Goal: Task Accomplishment & Management: Use online tool/utility

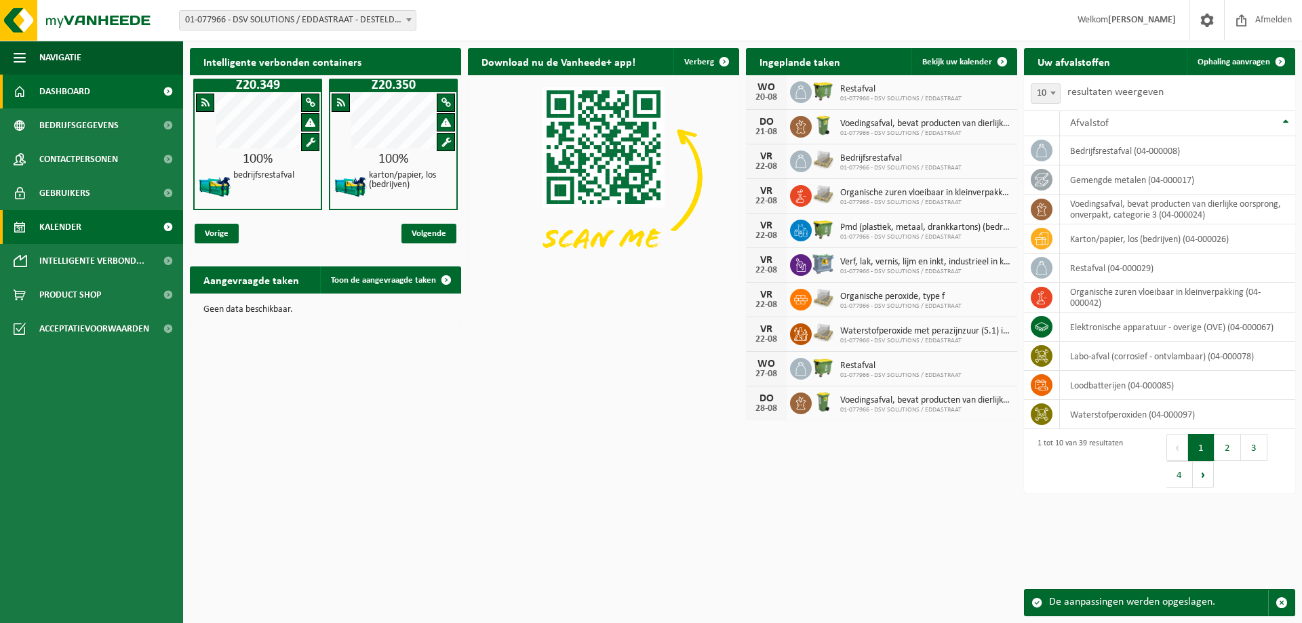
click at [53, 226] on span "Kalender" at bounding box center [60, 227] width 42 height 34
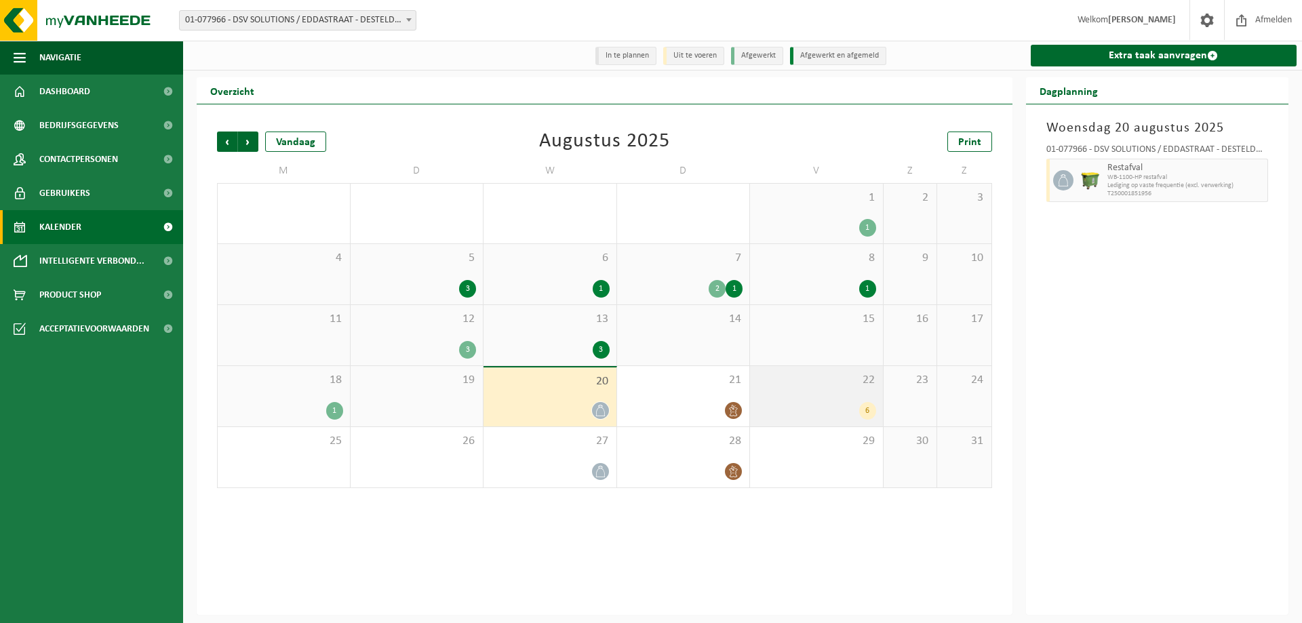
click at [813, 410] on div "6" at bounding box center [816, 411] width 119 height 18
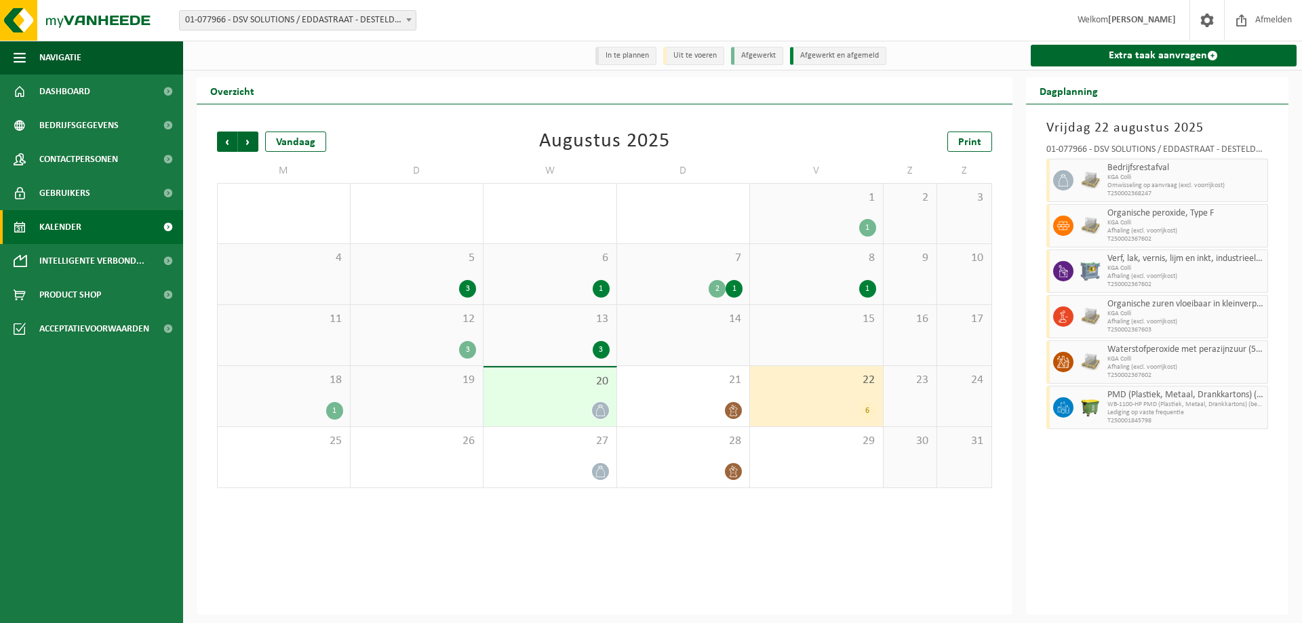
click at [574, 399] on div "20" at bounding box center [550, 397] width 133 height 59
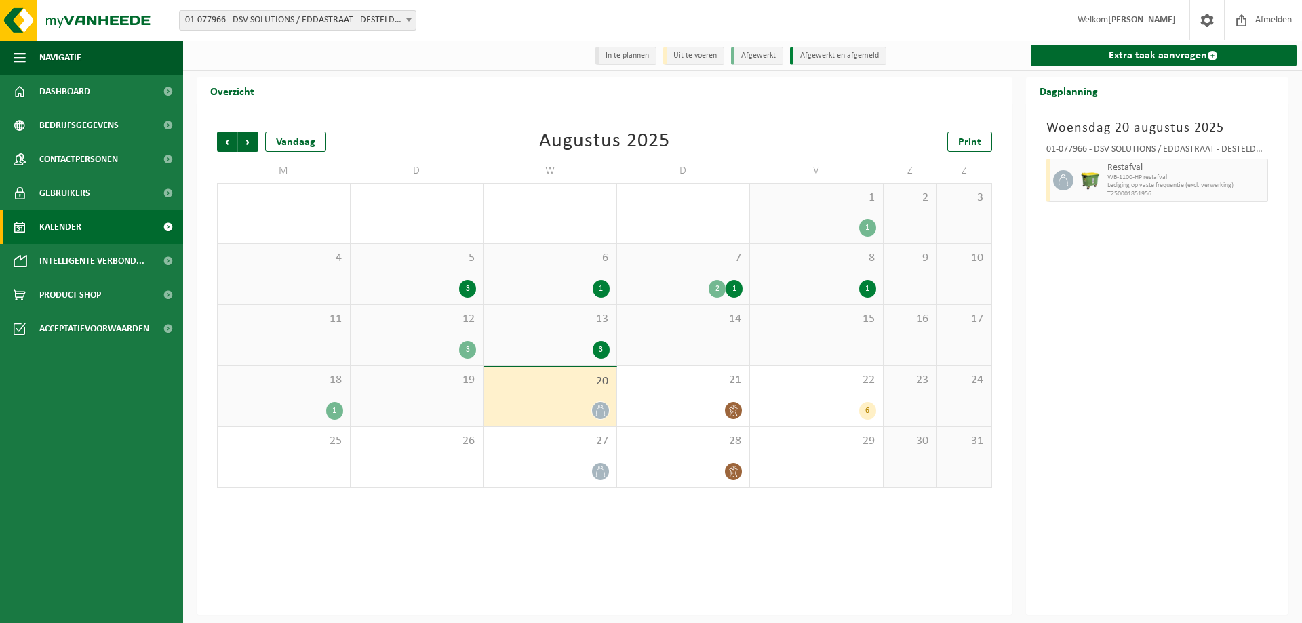
click at [292, 389] on div "18 1" at bounding box center [284, 396] width 132 height 60
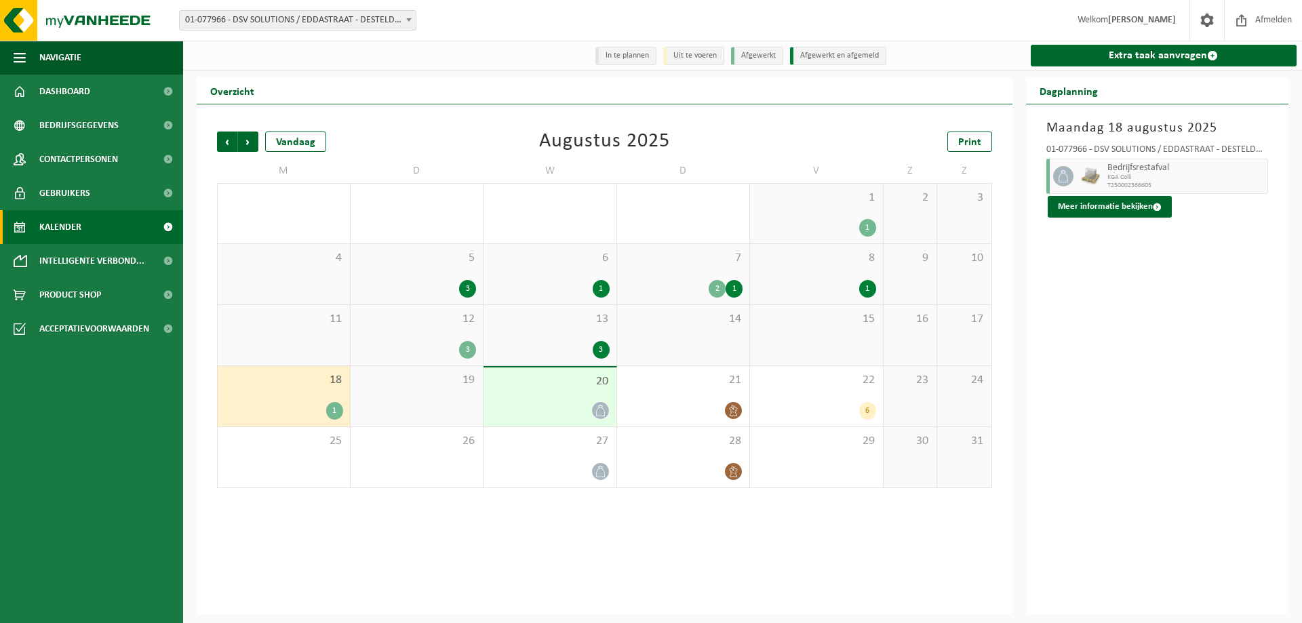
click at [601, 325] on span "13" at bounding box center [549, 319] width 119 height 15
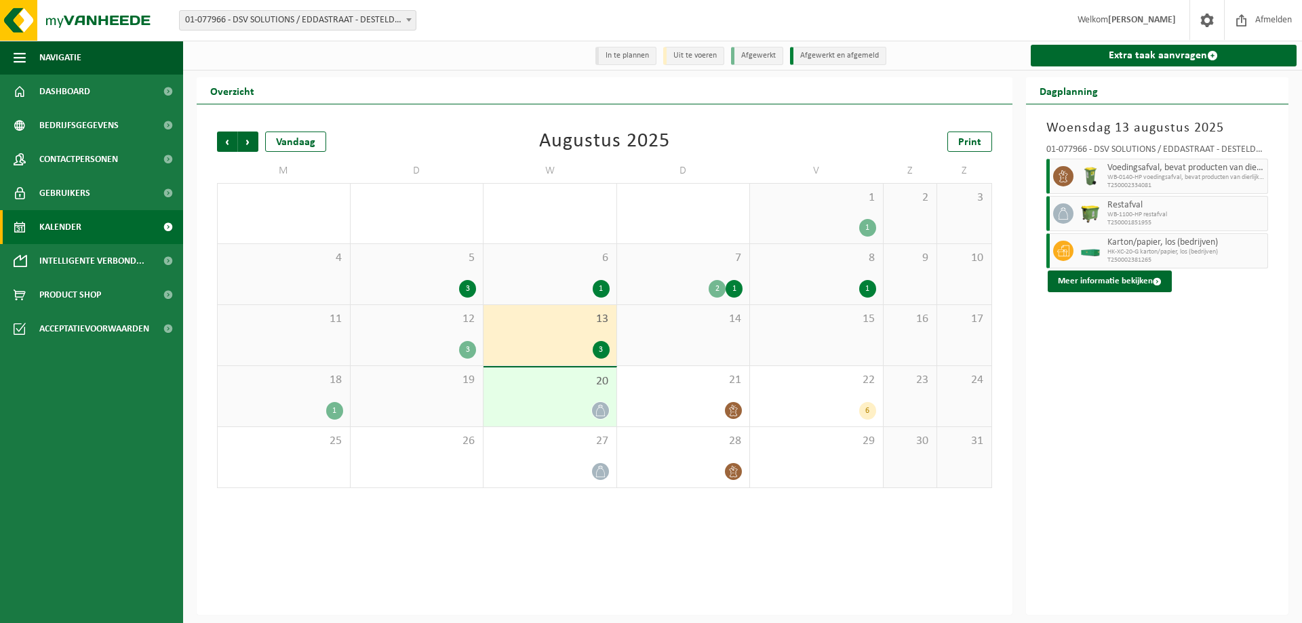
click at [547, 391] on div "20" at bounding box center [550, 397] width 133 height 59
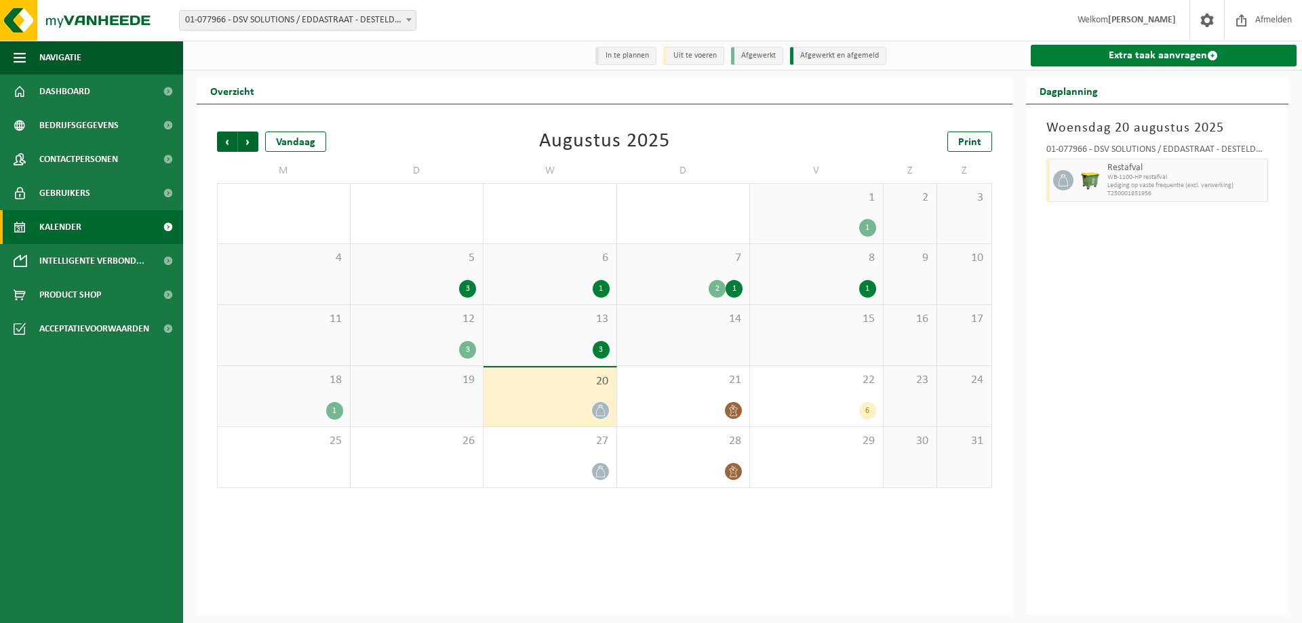
click at [1103, 58] on link "Extra taak aanvragen" at bounding box center [1164, 56] width 267 height 22
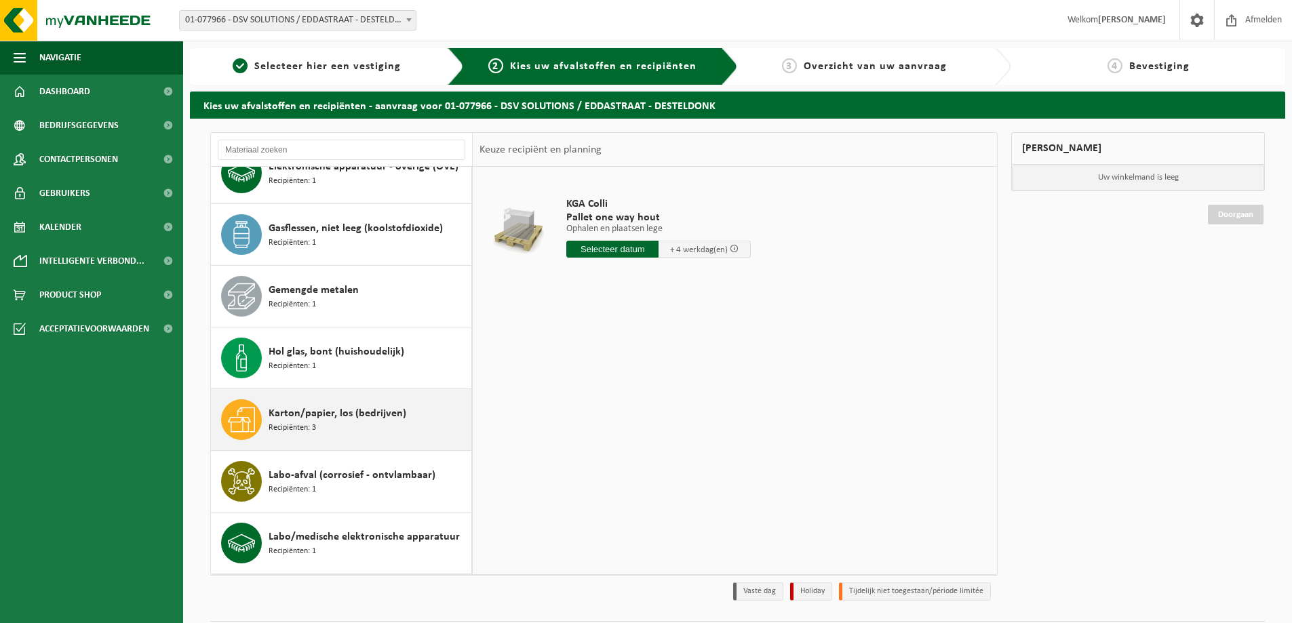
click at [334, 425] on div "Karton/papier, los (bedrijven) Recipiënten: 3" at bounding box center [368, 419] width 199 height 41
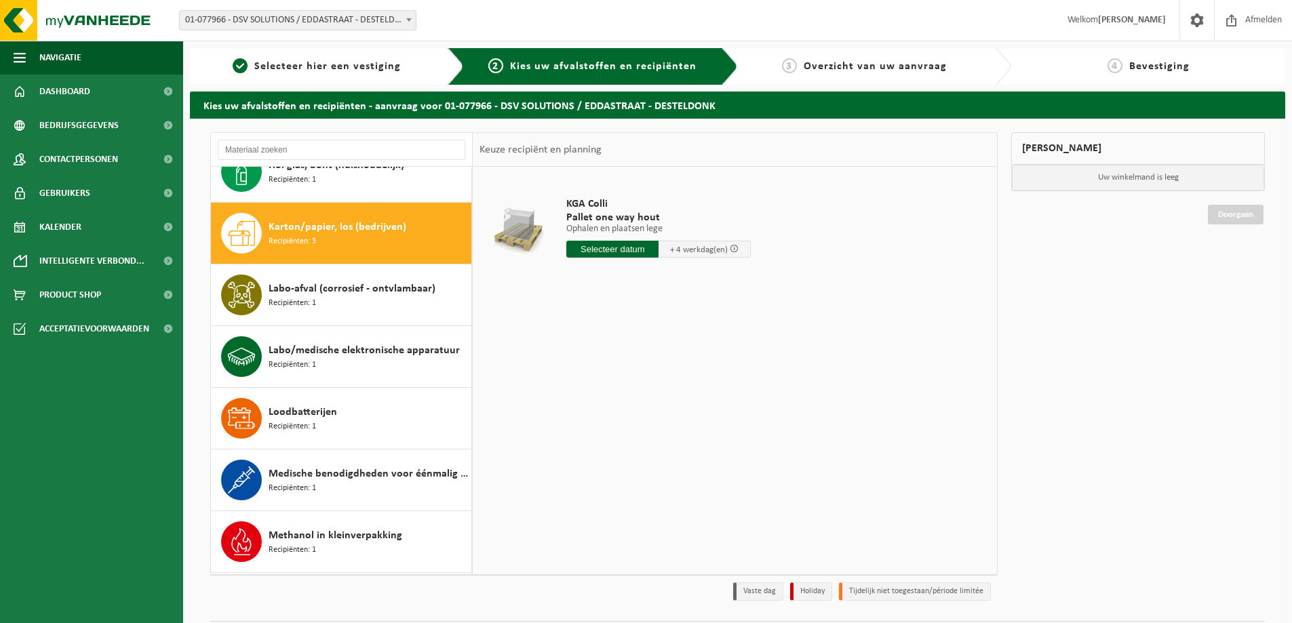
scroll to position [494, 0]
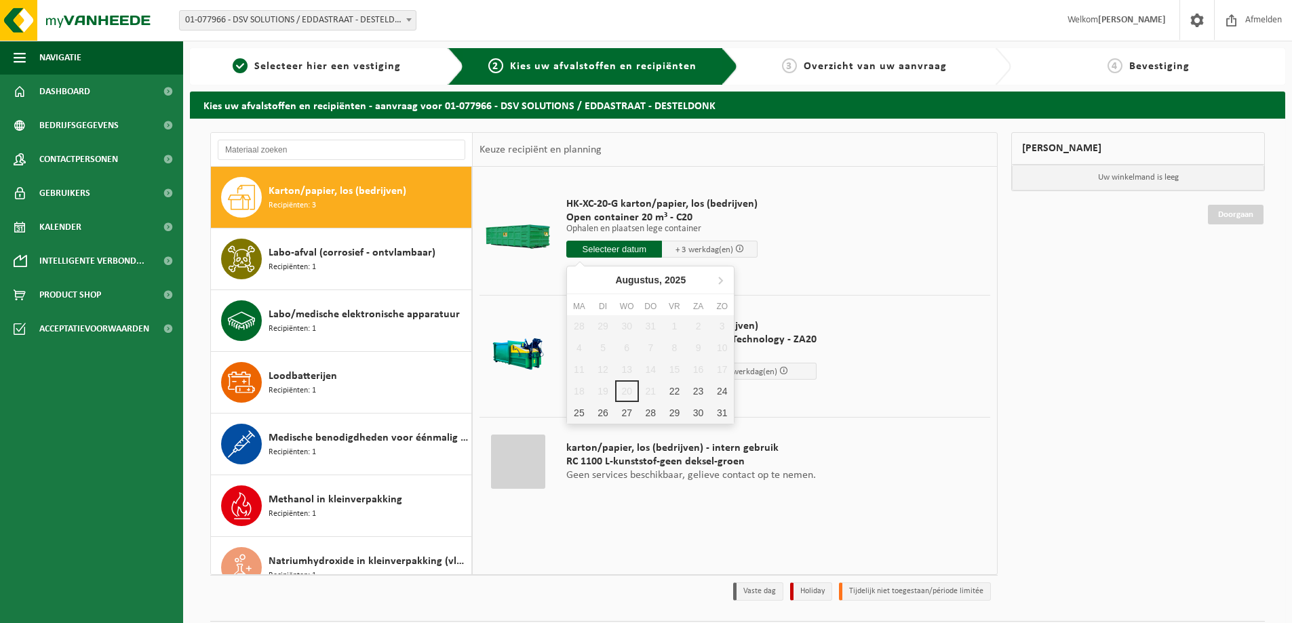
click at [630, 250] on input "text" at bounding box center [614, 249] width 96 height 17
click at [673, 387] on div "22" at bounding box center [675, 391] width 24 height 22
type input "Van 2025-08-22"
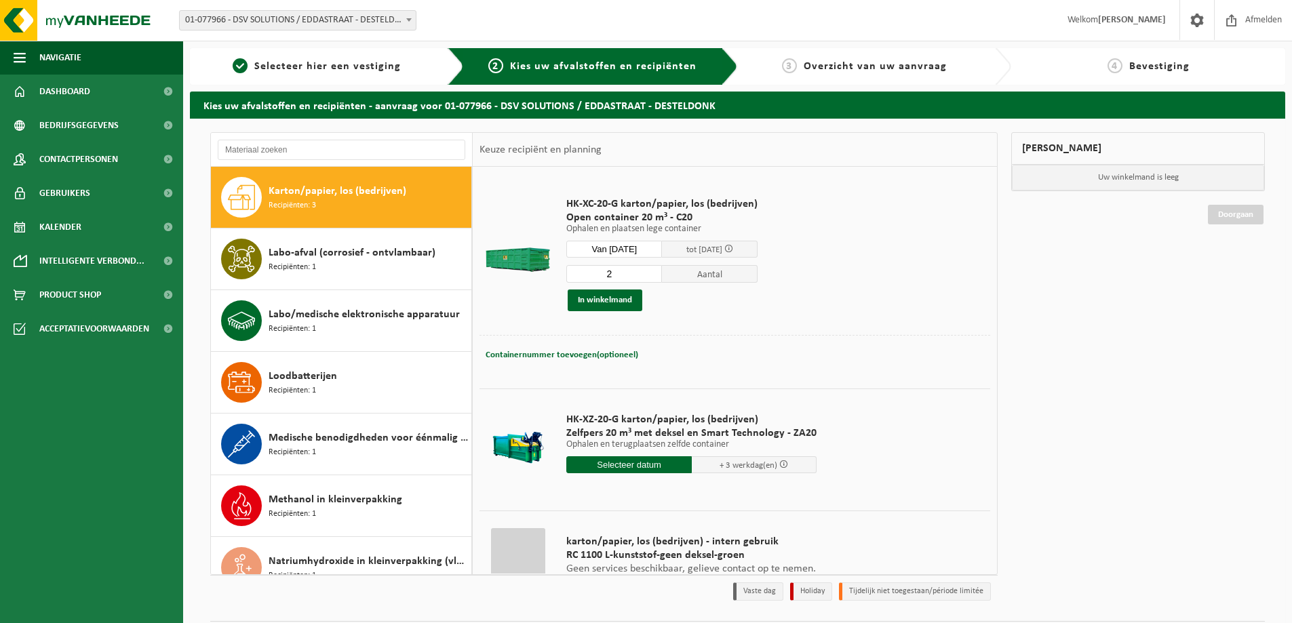
type input "2"
click at [648, 272] on input "2" at bounding box center [614, 274] width 96 height 18
click at [603, 297] on button "In winkelmand" at bounding box center [605, 301] width 75 height 22
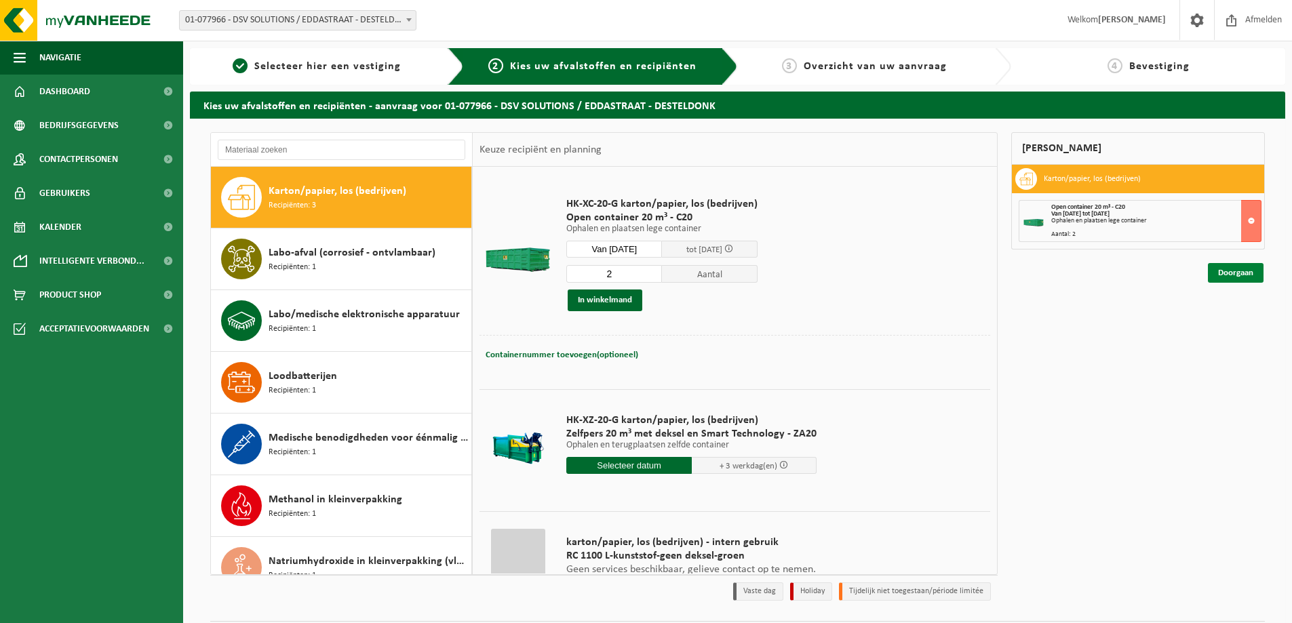
click at [1242, 268] on link "Doorgaan" at bounding box center [1236, 273] width 56 height 20
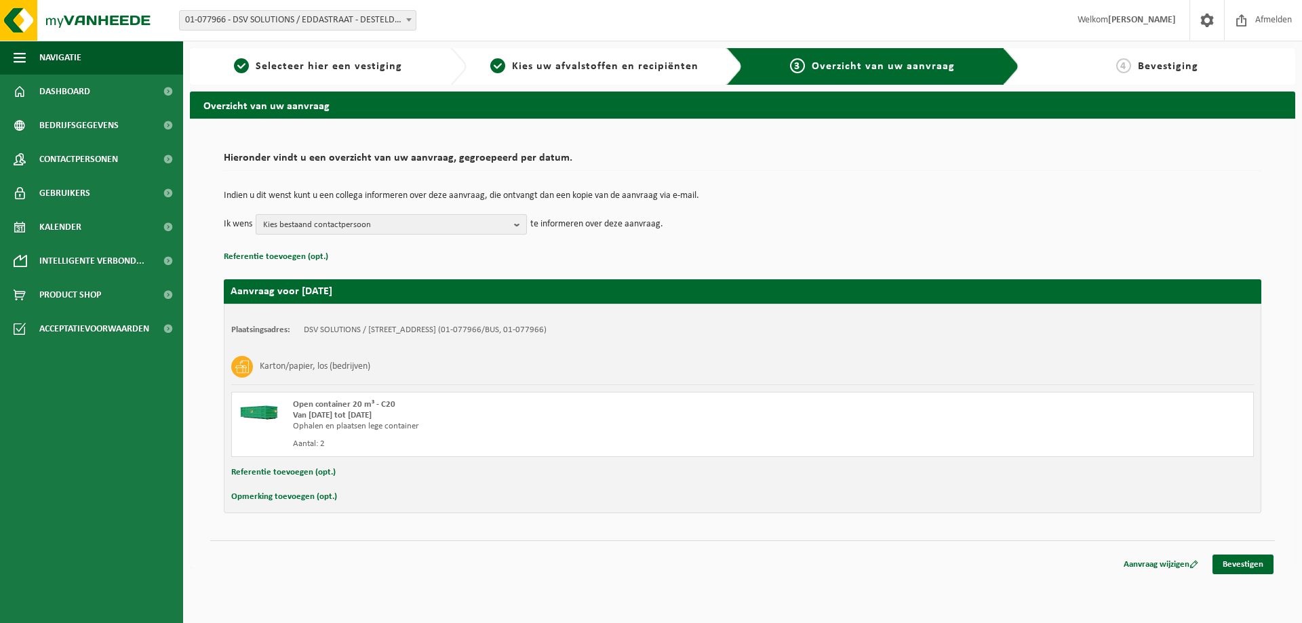
click at [500, 224] on span "Kies bestaand contactpersoon" at bounding box center [385, 225] width 245 height 20
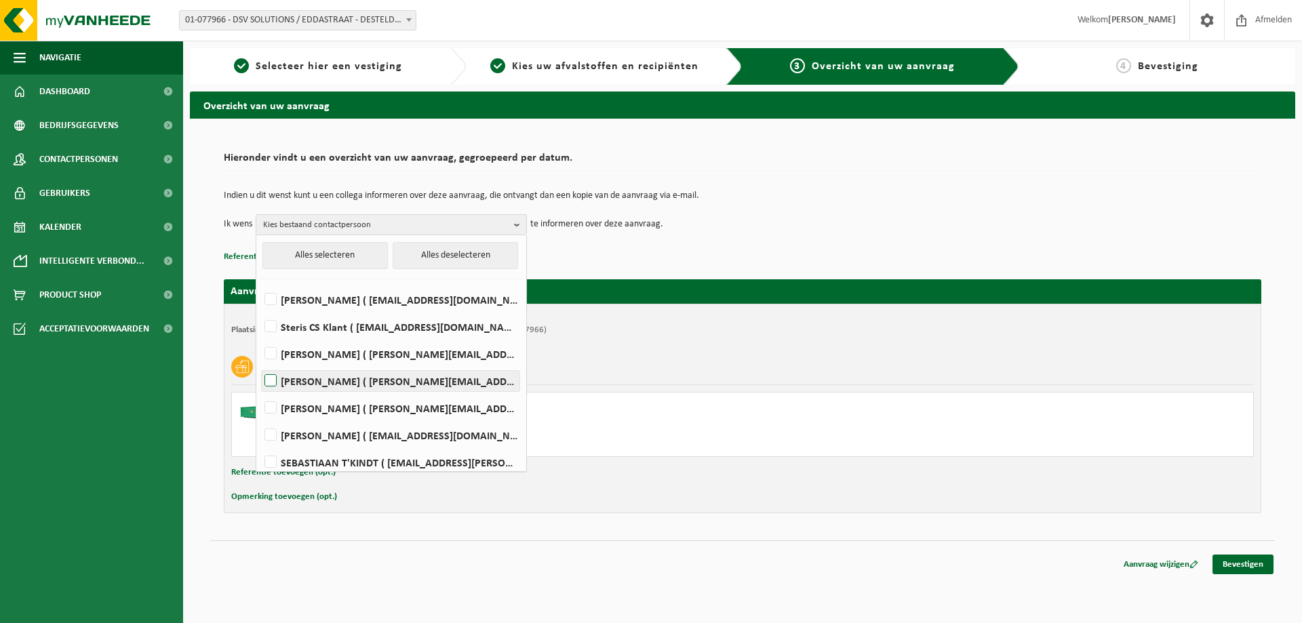
click at [345, 385] on label "Rebekka Demeyer ( rebekka.demeyer@be.dsv.com )" at bounding box center [391, 381] width 258 height 20
click at [260, 364] on input "Rebekka Demeyer ( rebekka.demeyer@be.dsv.com )" at bounding box center [259, 363] width 1 height 1
checkbox input "true"
click at [812, 228] on td "Ik wens Rebekka Demeyer Alles selecteren Alles deselecteren Wim Boone ( wim.boo…" at bounding box center [743, 224] width 1038 height 20
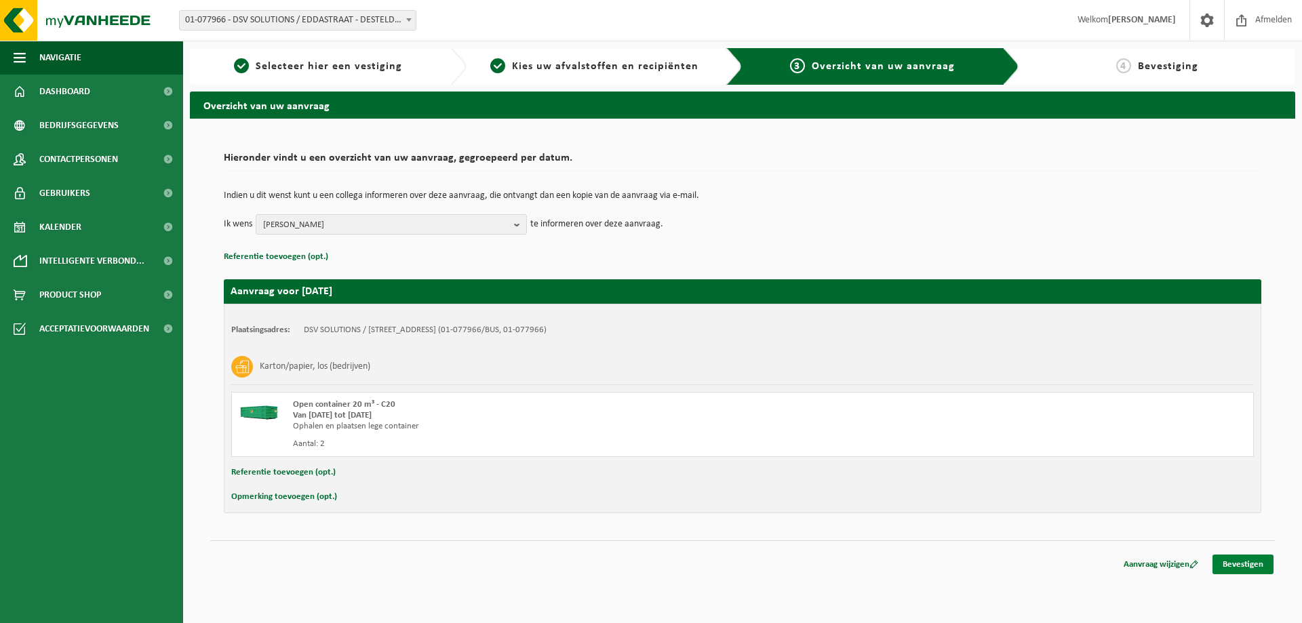
click at [1230, 568] on link "Bevestigen" at bounding box center [1243, 565] width 61 height 20
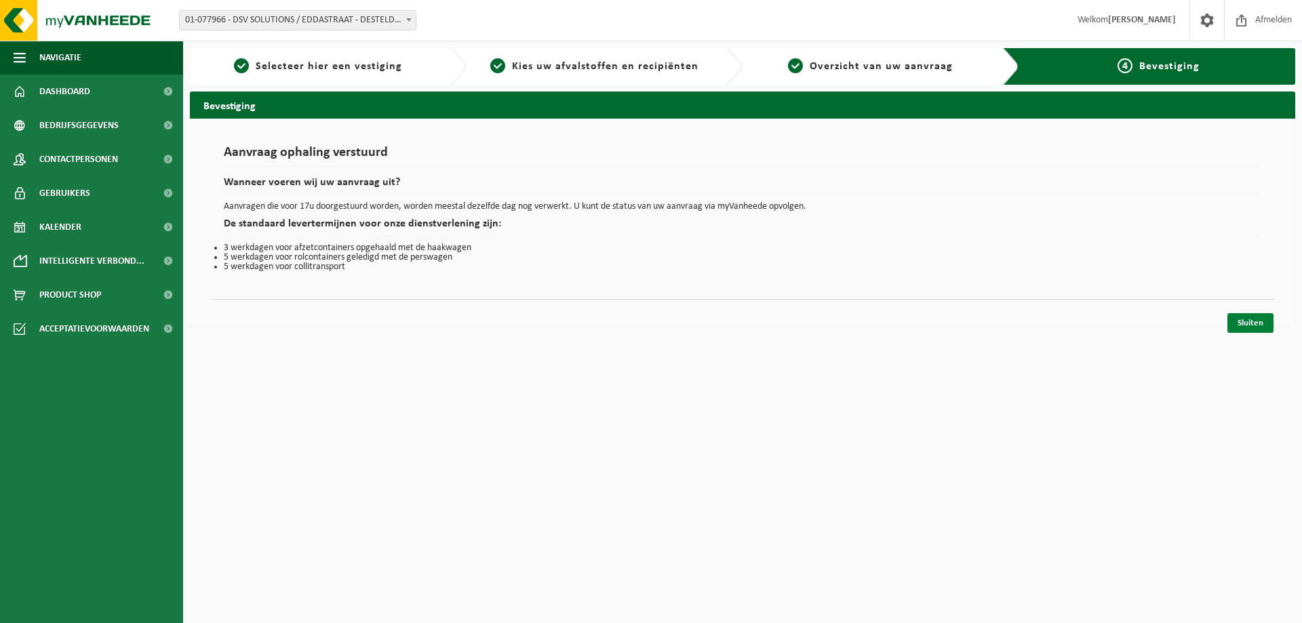
click at [1252, 328] on link "Sluiten" at bounding box center [1250, 323] width 46 height 20
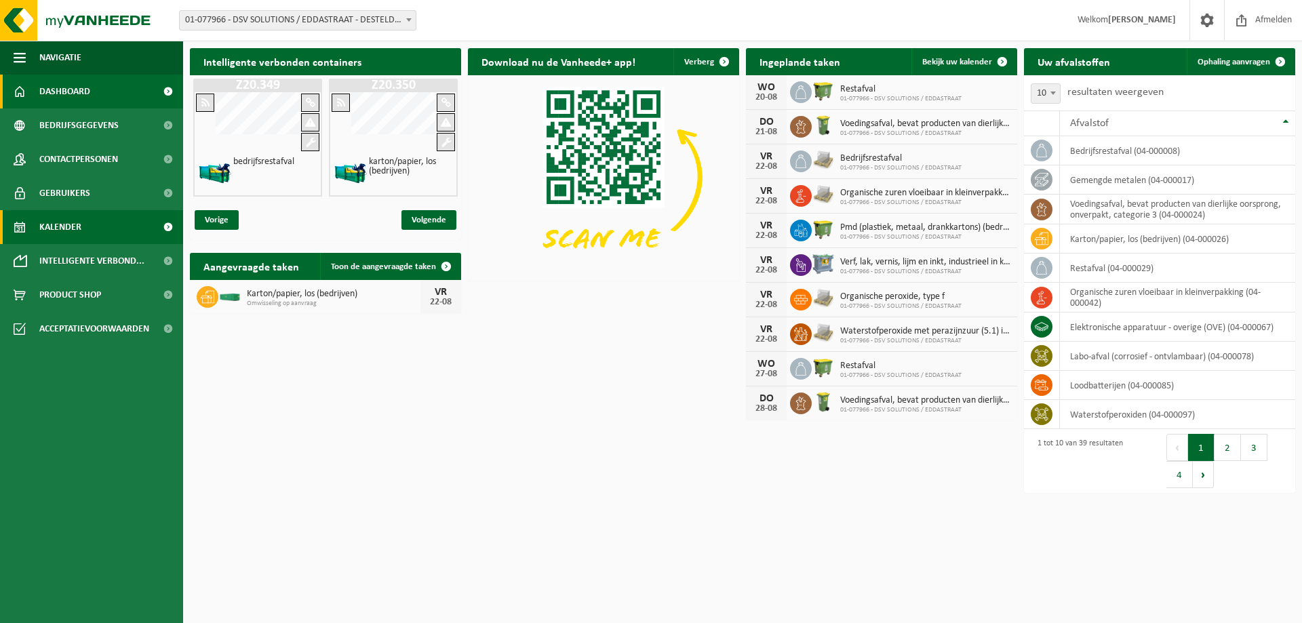
click at [82, 230] on link "Kalender" at bounding box center [91, 227] width 183 height 34
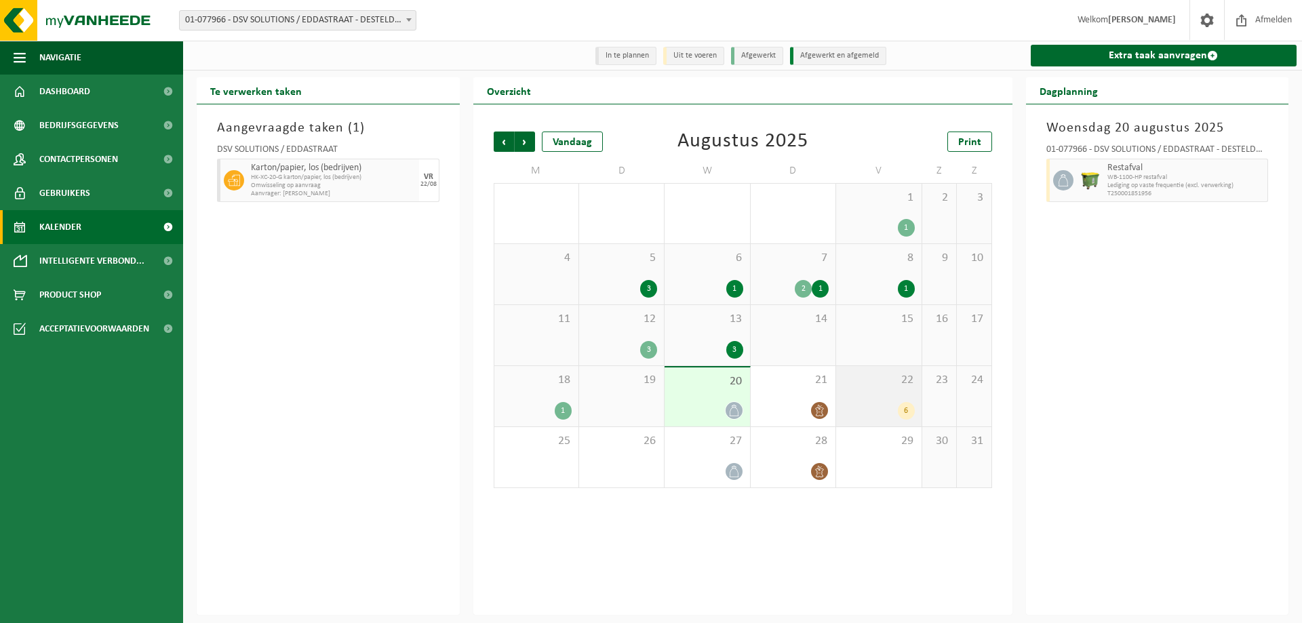
click at [876, 395] on div "22 6" at bounding box center [878, 396] width 85 height 60
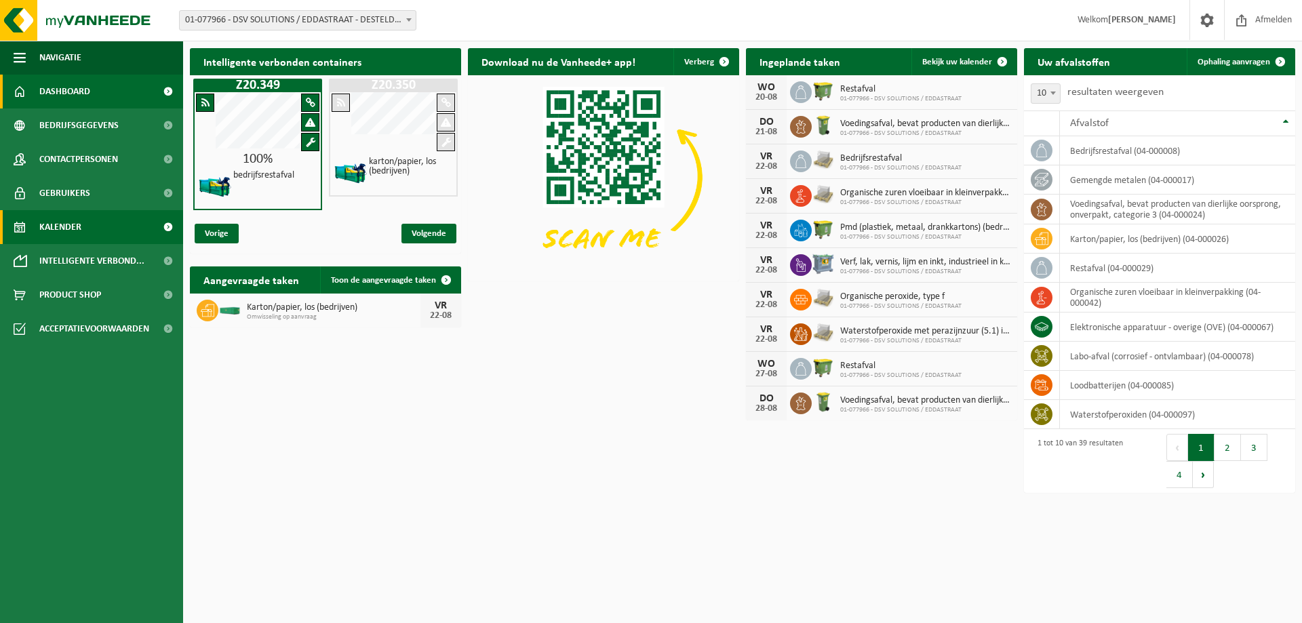
click at [58, 227] on span "Kalender" at bounding box center [60, 227] width 42 height 34
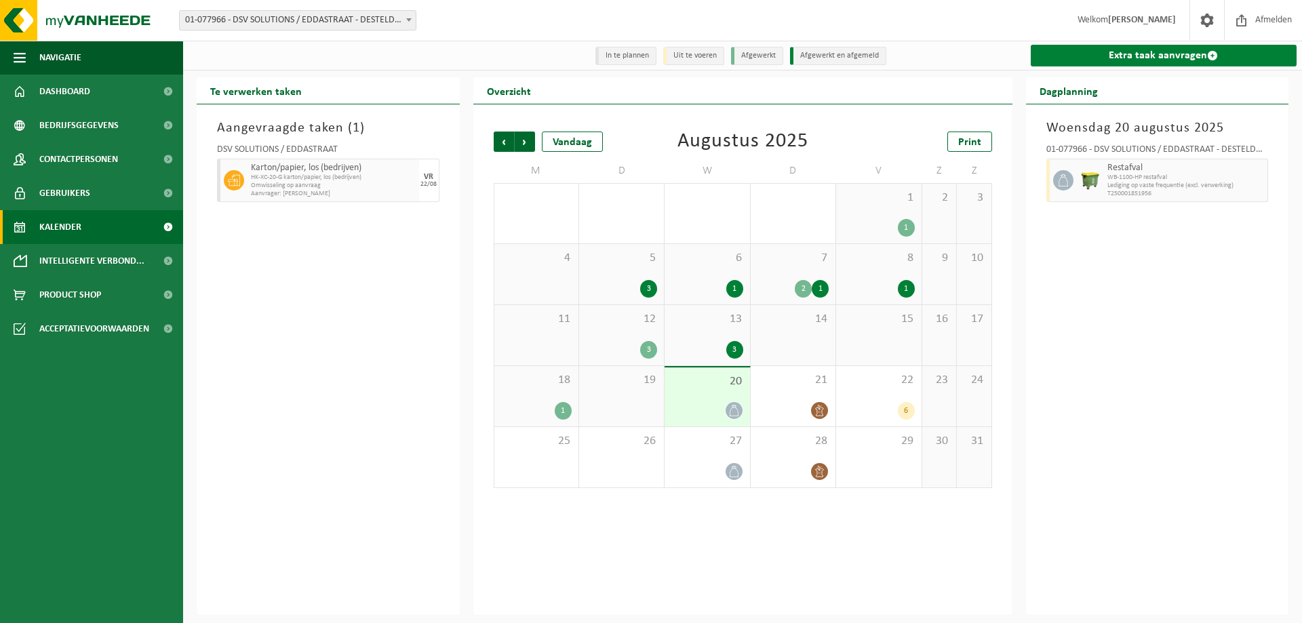
click at [1203, 57] on link "Extra taak aanvragen" at bounding box center [1164, 56] width 267 height 22
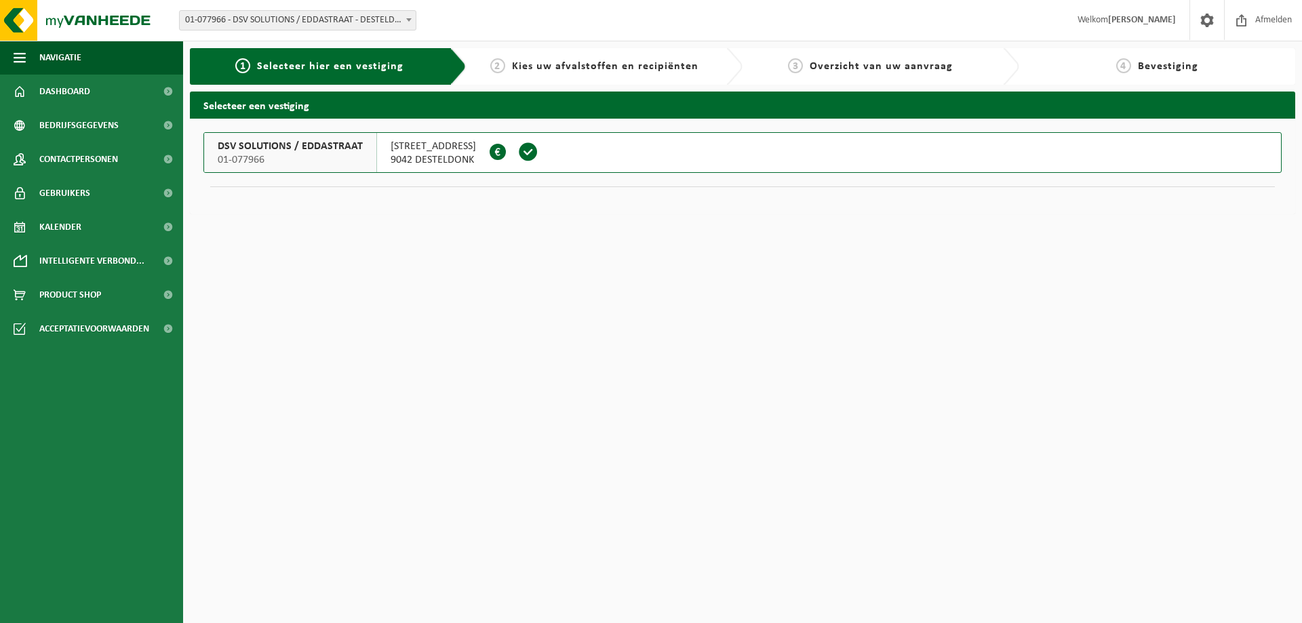
click at [423, 151] on span "EDDASTRAAT 21" at bounding box center [433, 147] width 85 height 14
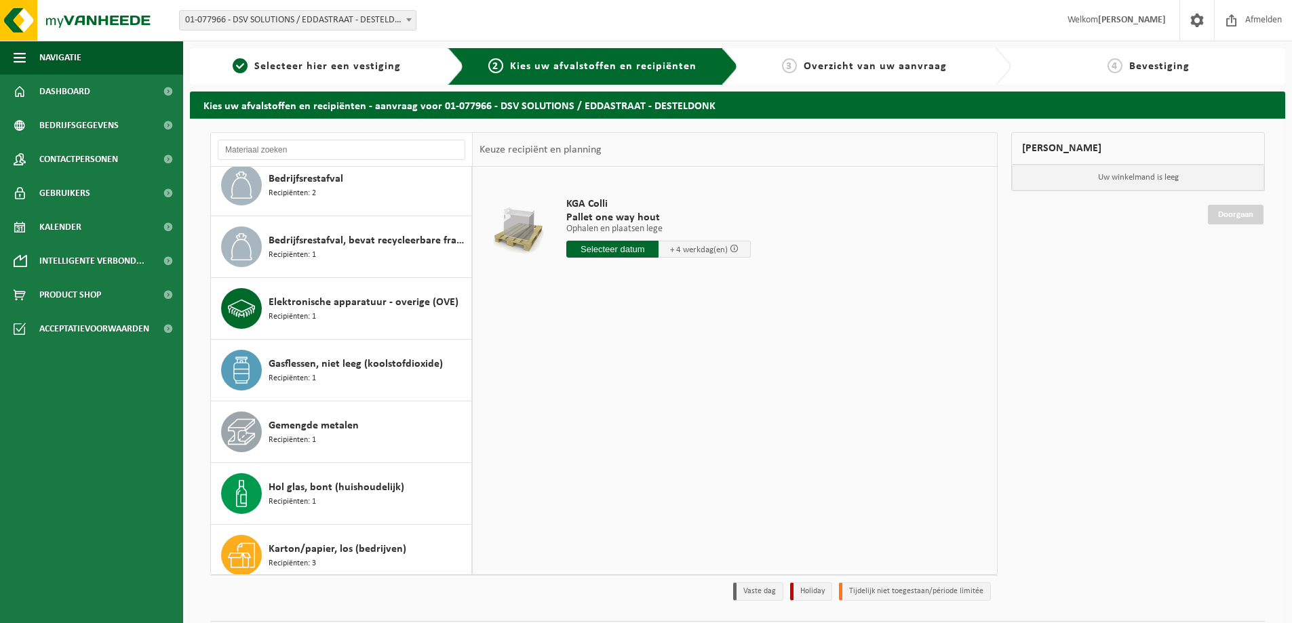
scroll to position [68, 0]
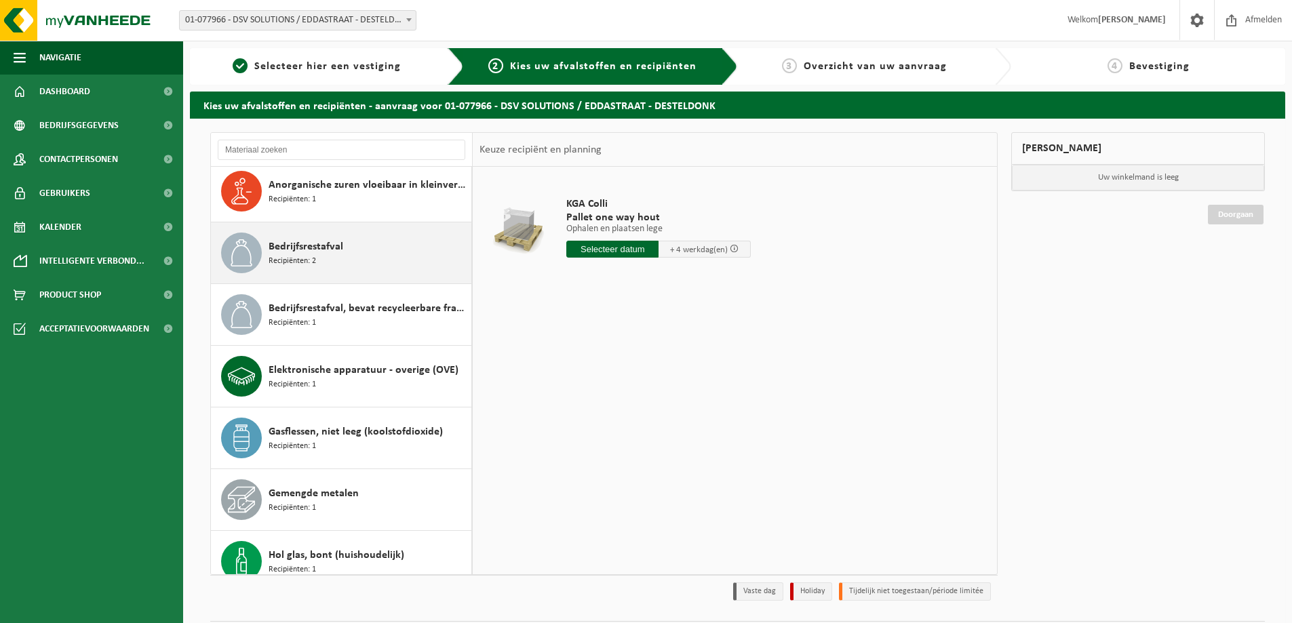
click at [334, 253] on span "Bedrijfsrestafval" at bounding box center [306, 247] width 75 height 16
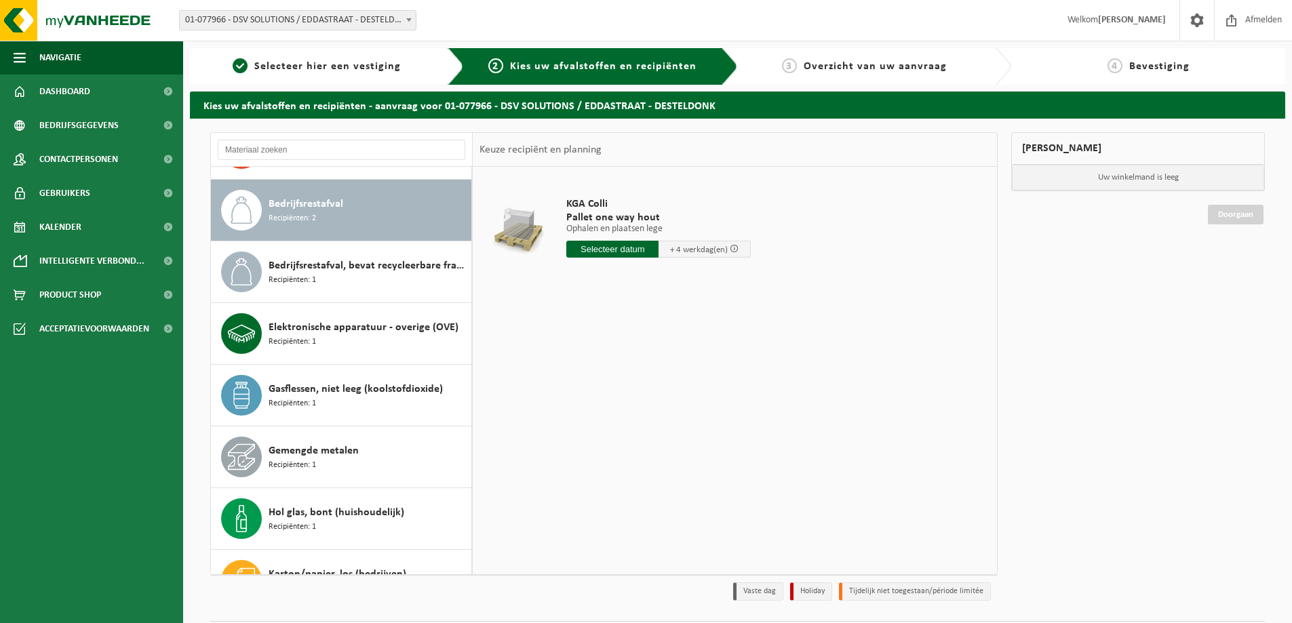
scroll to position [123, 0]
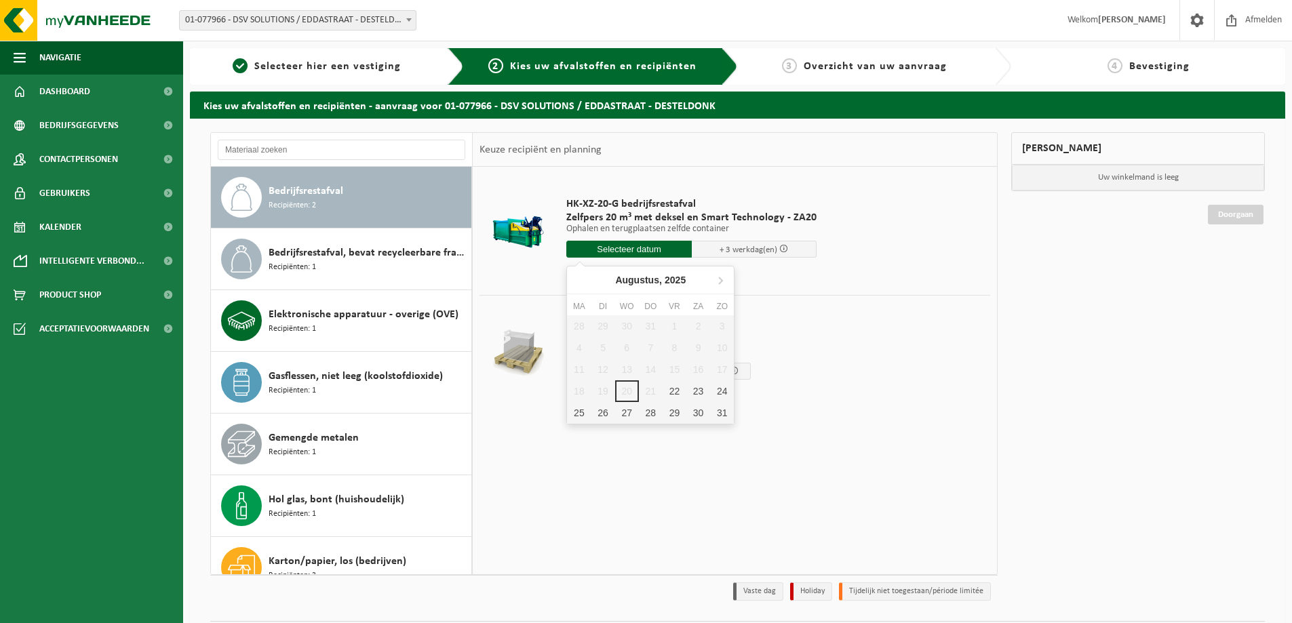
click at [640, 248] on input "text" at bounding box center [628, 249] width 125 height 17
click at [676, 391] on div "22" at bounding box center [675, 391] width 24 height 22
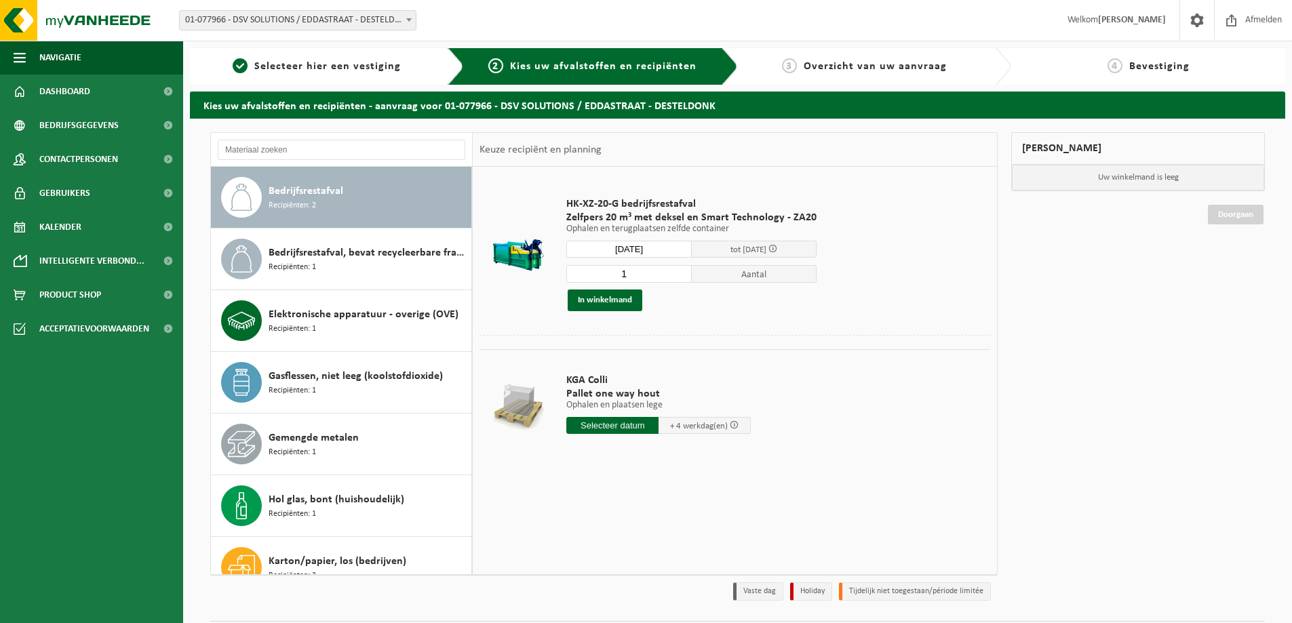
type input "Van 2025-08-22"
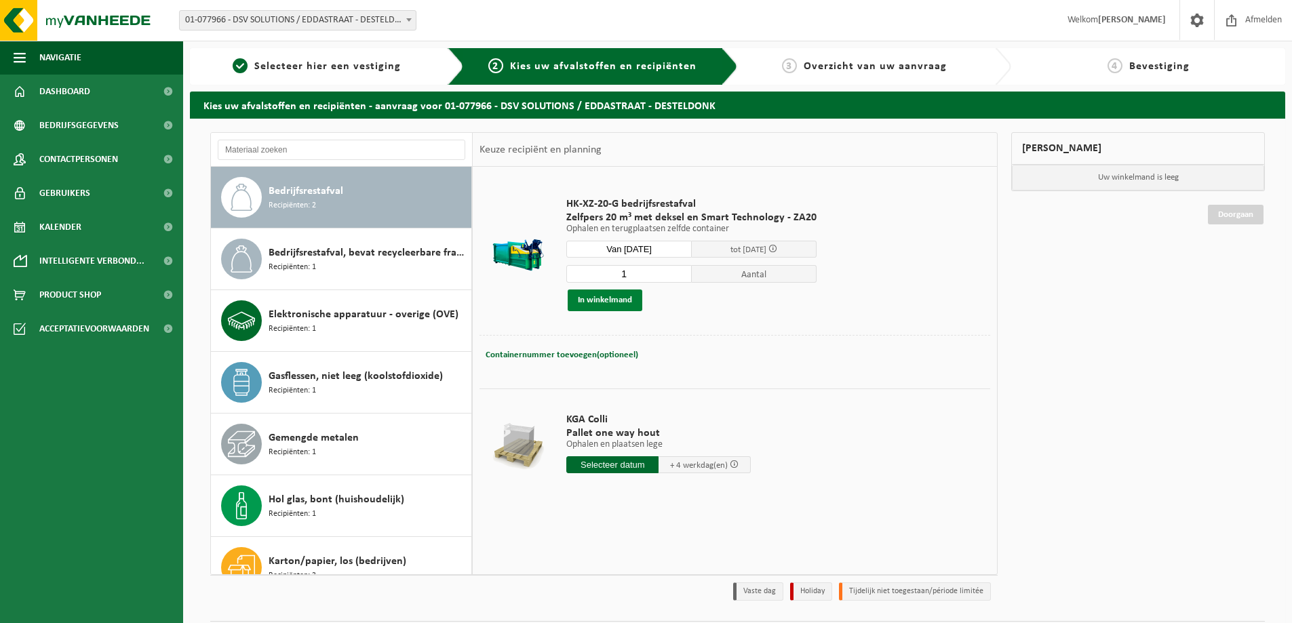
click at [622, 298] on button "In winkelmand" at bounding box center [605, 301] width 75 height 22
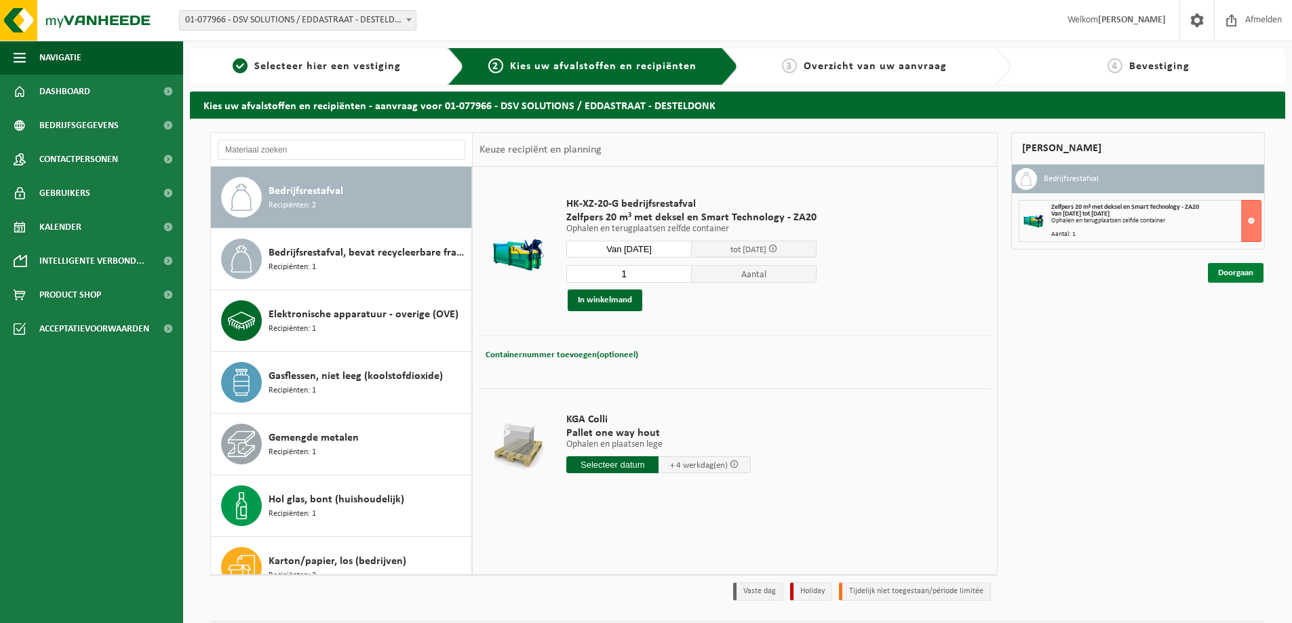
click at [1239, 268] on link "Doorgaan" at bounding box center [1236, 273] width 56 height 20
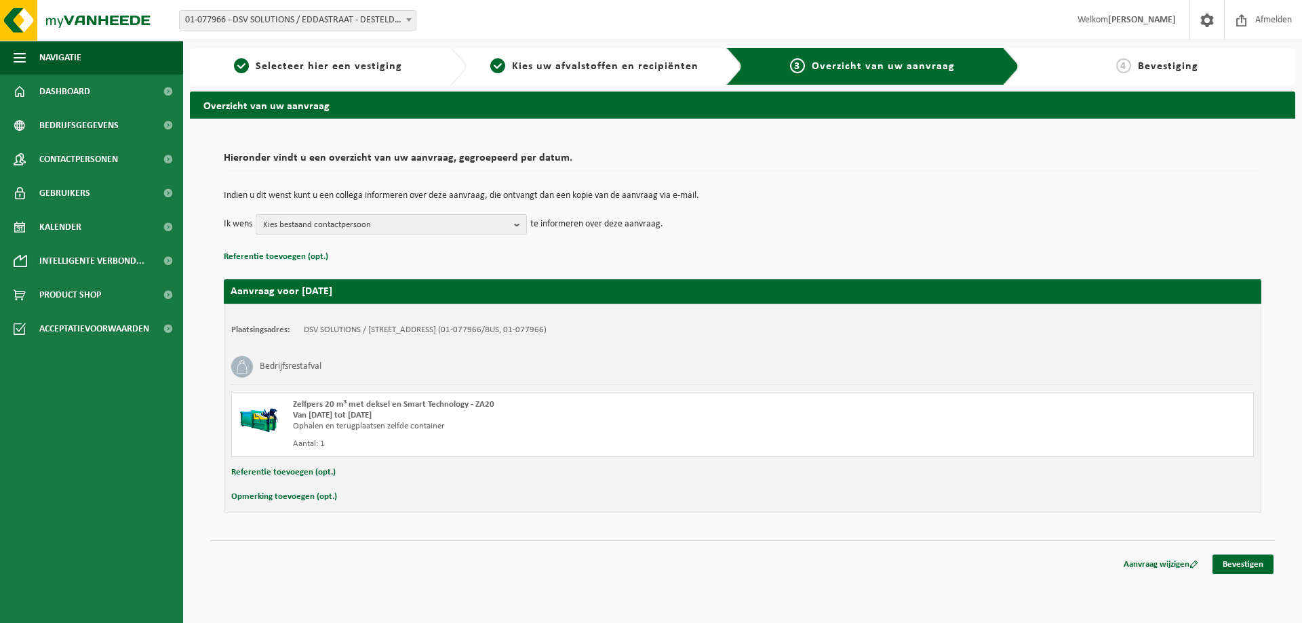
click at [385, 224] on span "Kies bestaand contactpersoon" at bounding box center [385, 225] width 245 height 20
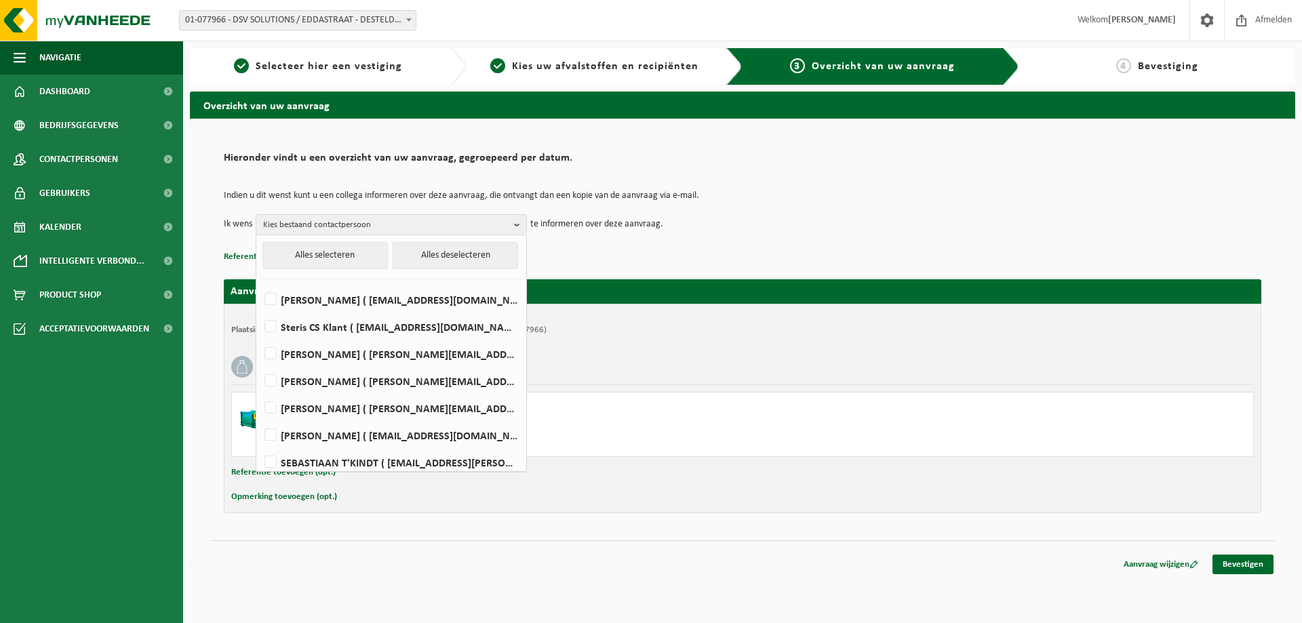
scroll to position [62, 0]
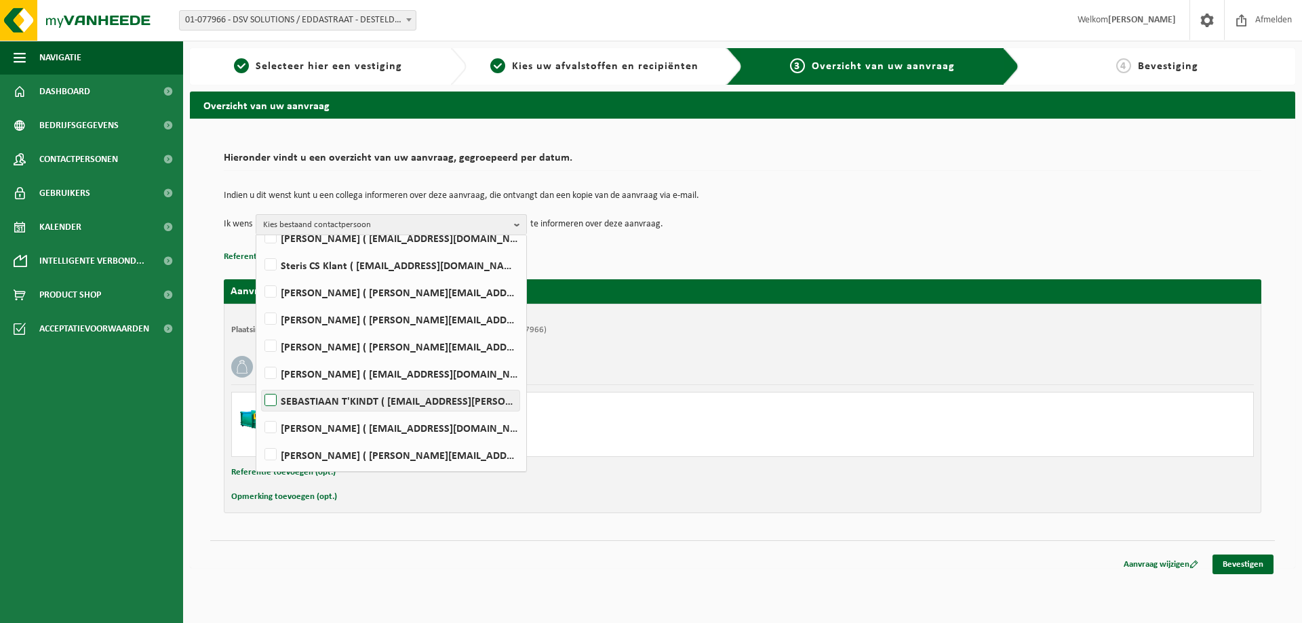
click at [273, 401] on label "SEBASTIAAN T'KINDT ( [EMAIL_ADDRESS][PERSON_NAME][DOMAIN_NAME] )" at bounding box center [391, 401] width 258 height 20
click at [260, 384] on input "SEBASTIAAN T'KINDT ( [EMAIL_ADDRESS][PERSON_NAME][DOMAIN_NAME] )" at bounding box center [259, 383] width 1 height 1
checkbox input "true"
click at [273, 315] on label "[PERSON_NAME] ( [PERSON_NAME][EMAIL_ADDRESS][DOMAIN_NAME] )" at bounding box center [391, 319] width 258 height 20
click at [260, 302] on input "[PERSON_NAME] ( [PERSON_NAME][EMAIL_ADDRESS][DOMAIN_NAME] )" at bounding box center [259, 302] width 1 height 1
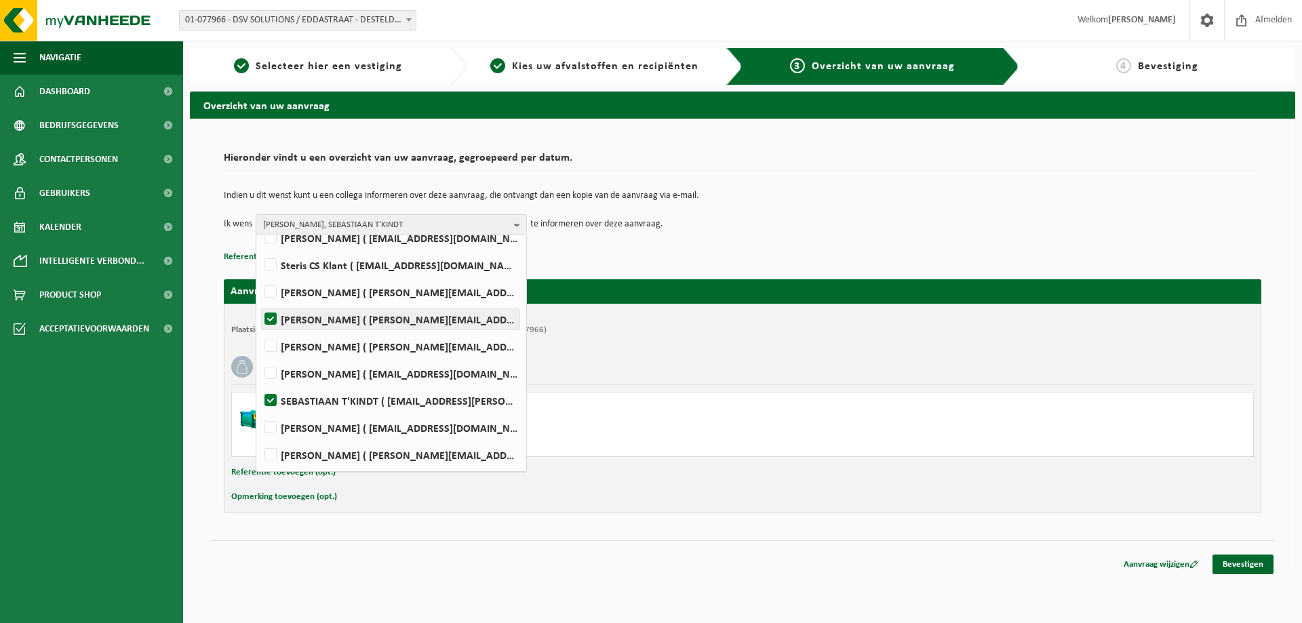
click at [271, 318] on label "[PERSON_NAME] ( [PERSON_NAME][EMAIL_ADDRESS][DOMAIN_NAME] )" at bounding box center [391, 319] width 258 height 20
click at [260, 302] on input "[PERSON_NAME] ( [PERSON_NAME][EMAIL_ADDRESS][DOMAIN_NAME] )" at bounding box center [259, 302] width 1 height 1
checkbox input "false"
click at [1002, 364] on div "Bedrijfsrestafval" at bounding box center [742, 366] width 1023 height 35
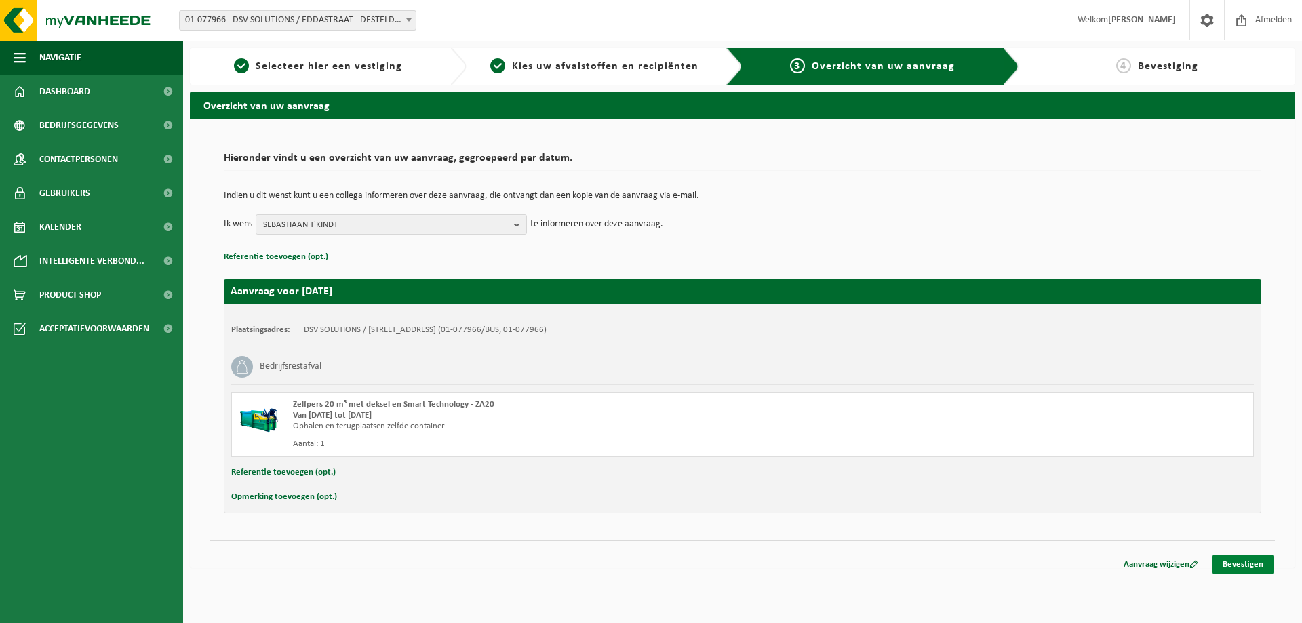
click at [1258, 562] on link "Bevestigen" at bounding box center [1243, 565] width 61 height 20
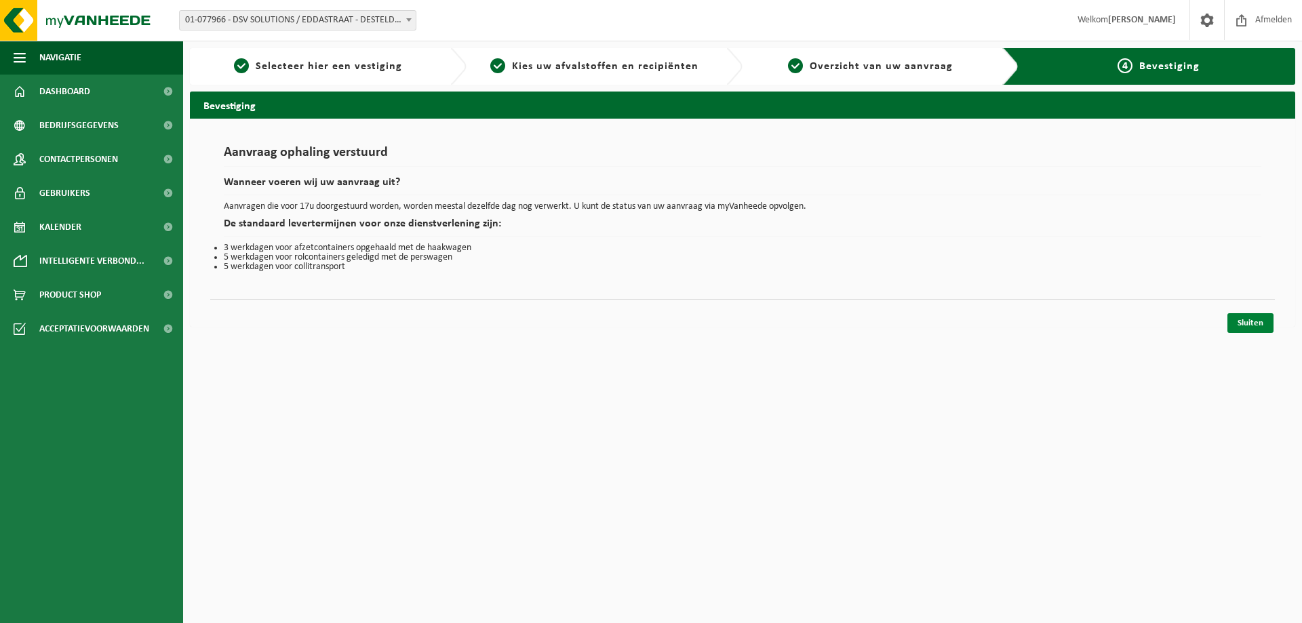
click at [1243, 321] on link "Sluiten" at bounding box center [1250, 323] width 46 height 20
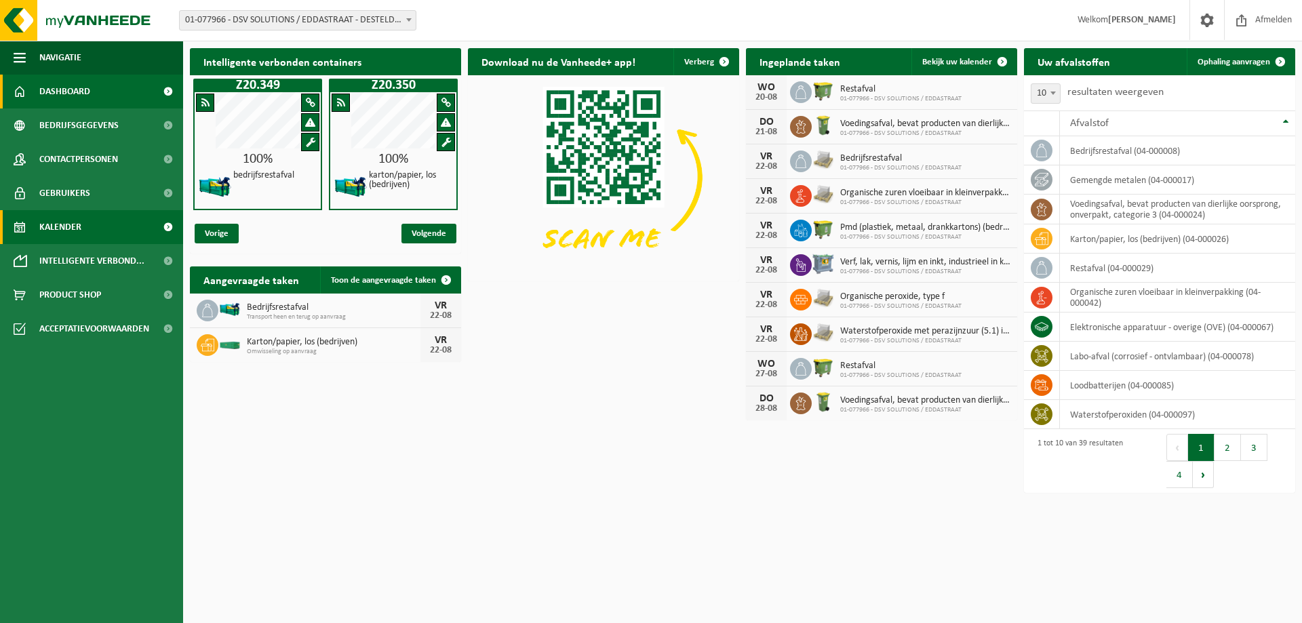
click at [79, 224] on span "Kalender" at bounding box center [60, 227] width 42 height 34
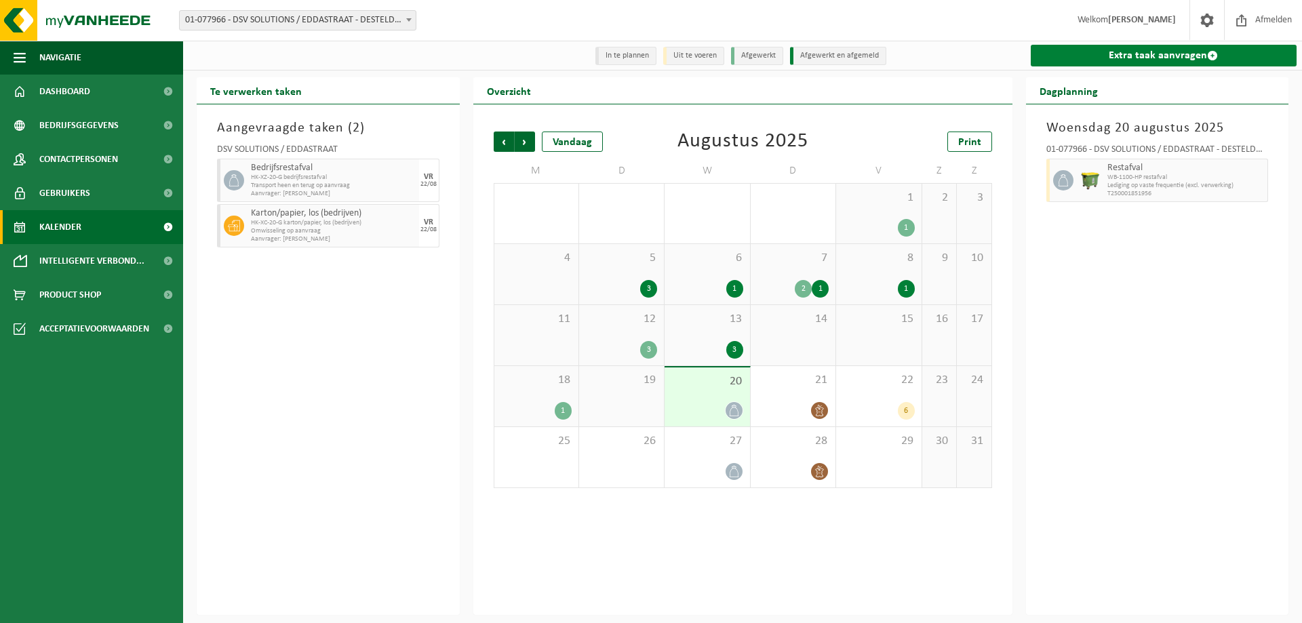
click at [1177, 50] on link "Extra taak aanvragen" at bounding box center [1164, 56] width 267 height 22
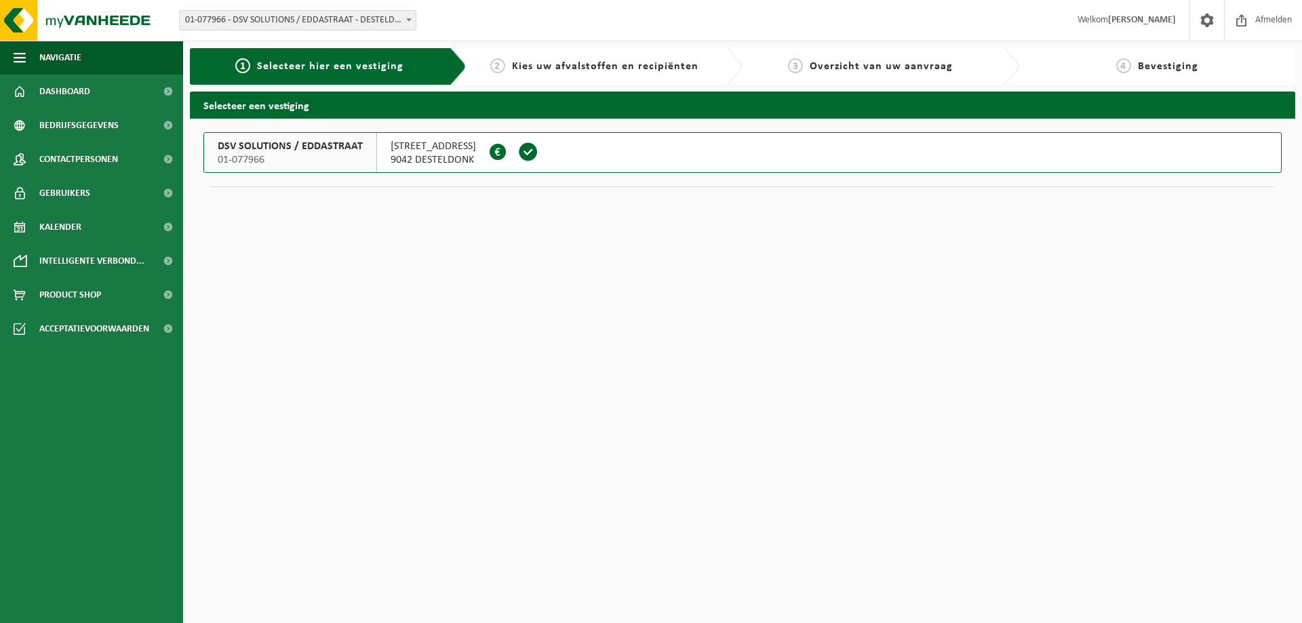
click at [403, 150] on span "EDDASTRAAT 21" at bounding box center [433, 147] width 85 height 14
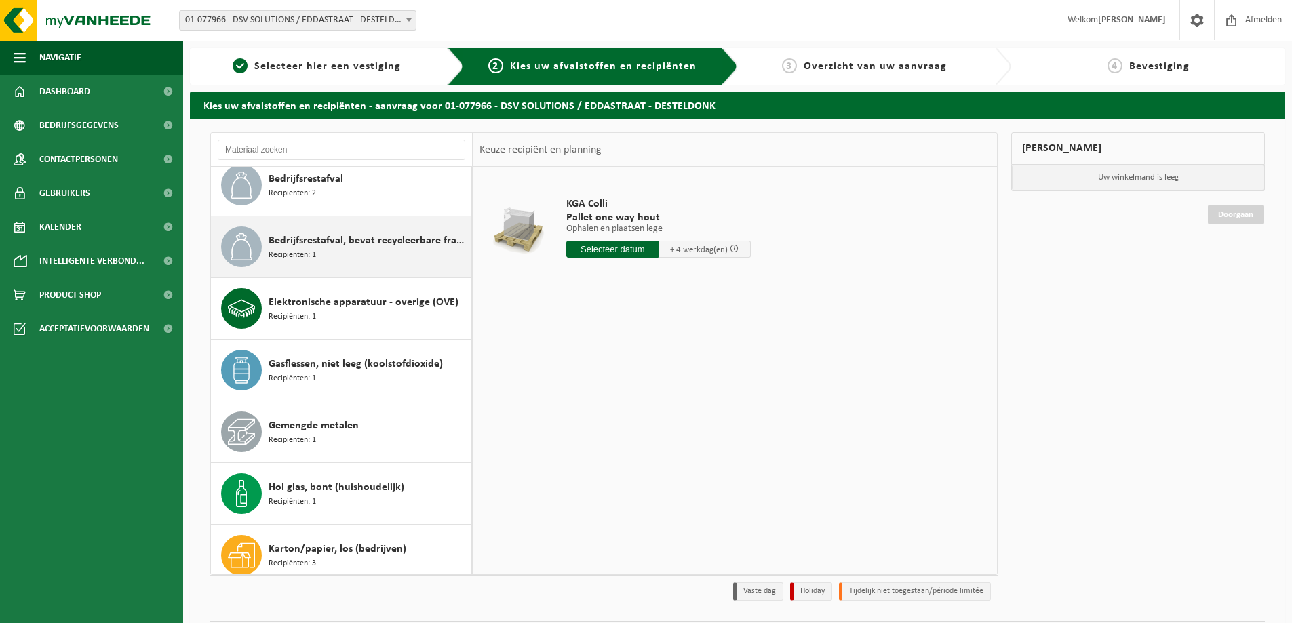
scroll to position [271, 0]
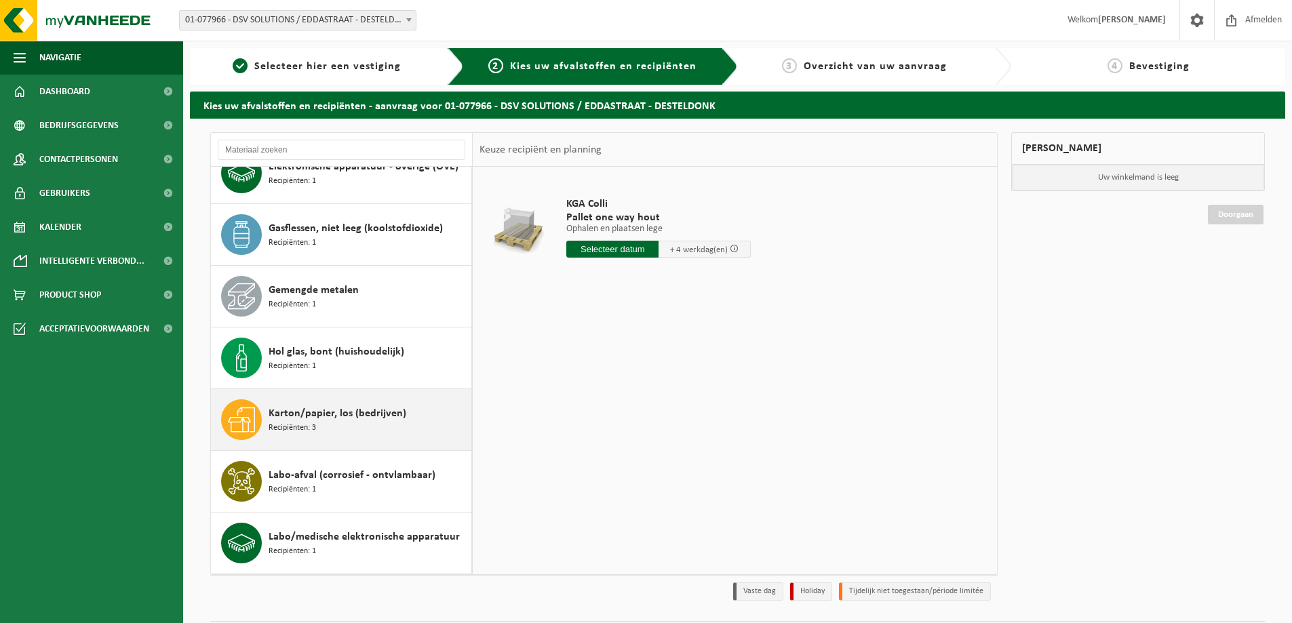
click at [314, 410] on span "Karton/papier, los (bedrijven)" at bounding box center [338, 414] width 138 height 16
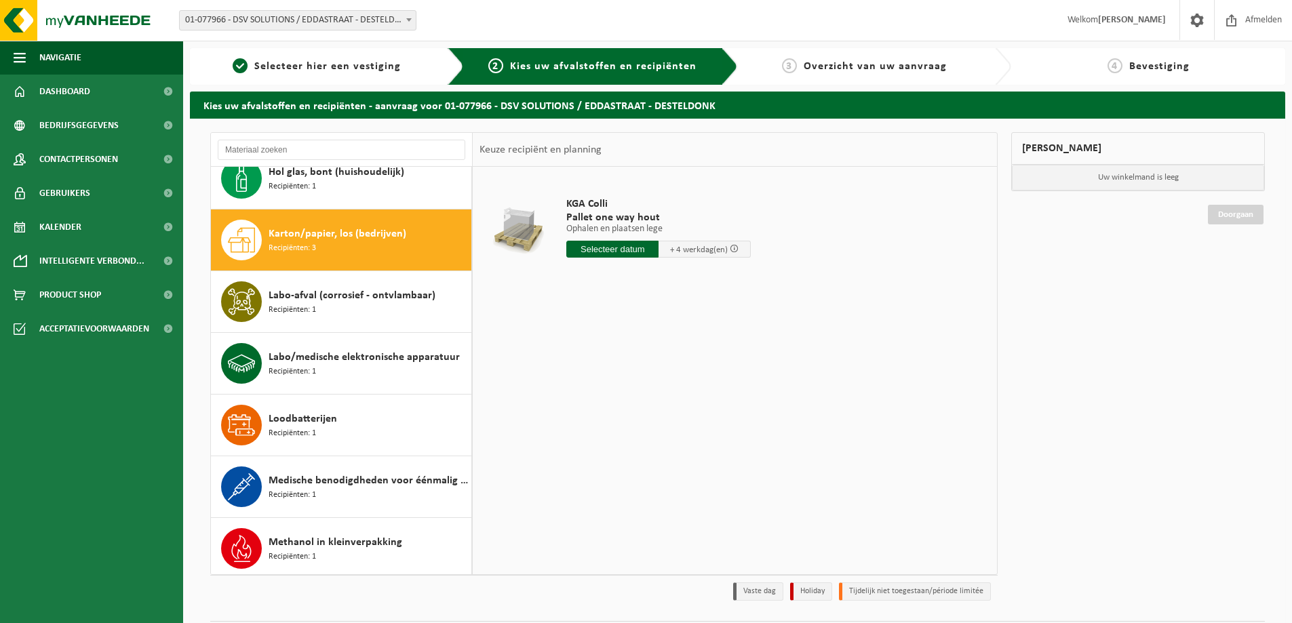
scroll to position [494, 0]
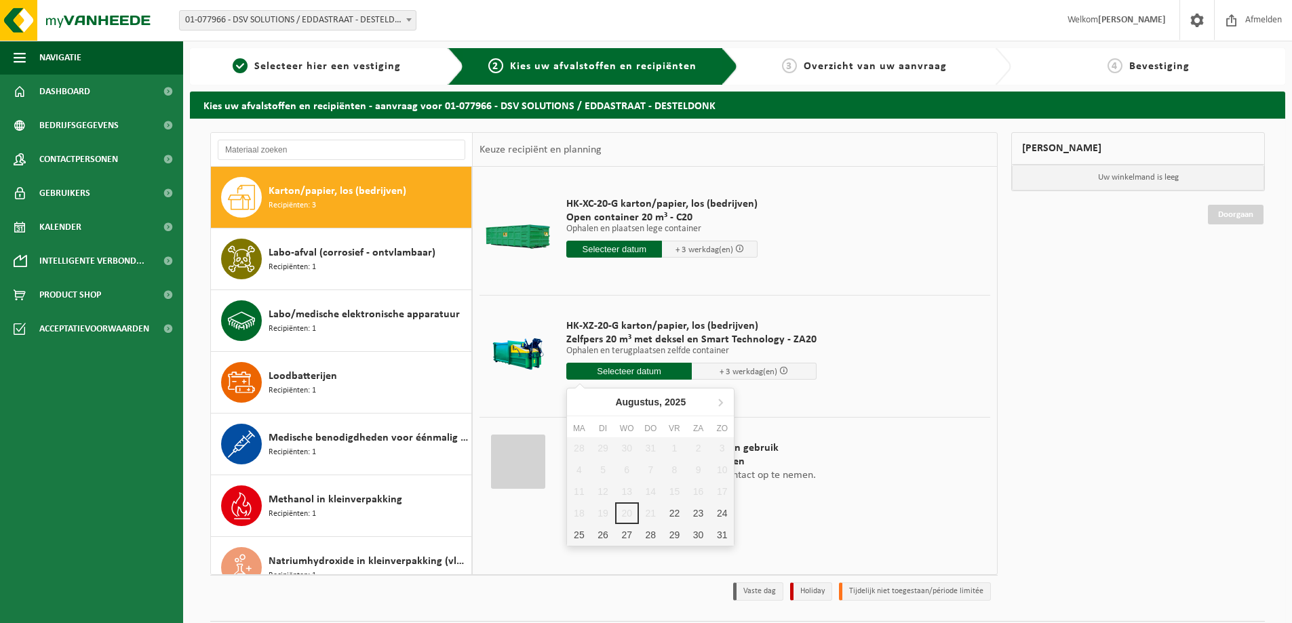
click at [608, 370] on input "text" at bounding box center [628, 371] width 125 height 17
click at [675, 512] on div "22" at bounding box center [675, 514] width 24 height 22
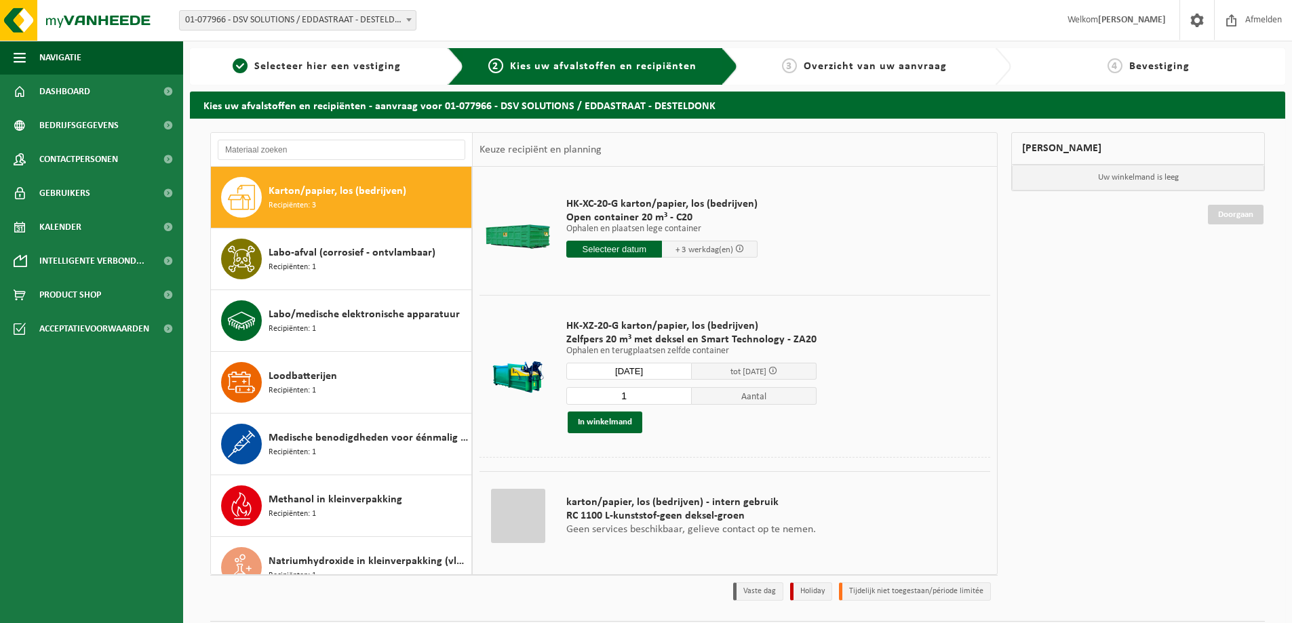
type input "Van 2025-08-22"
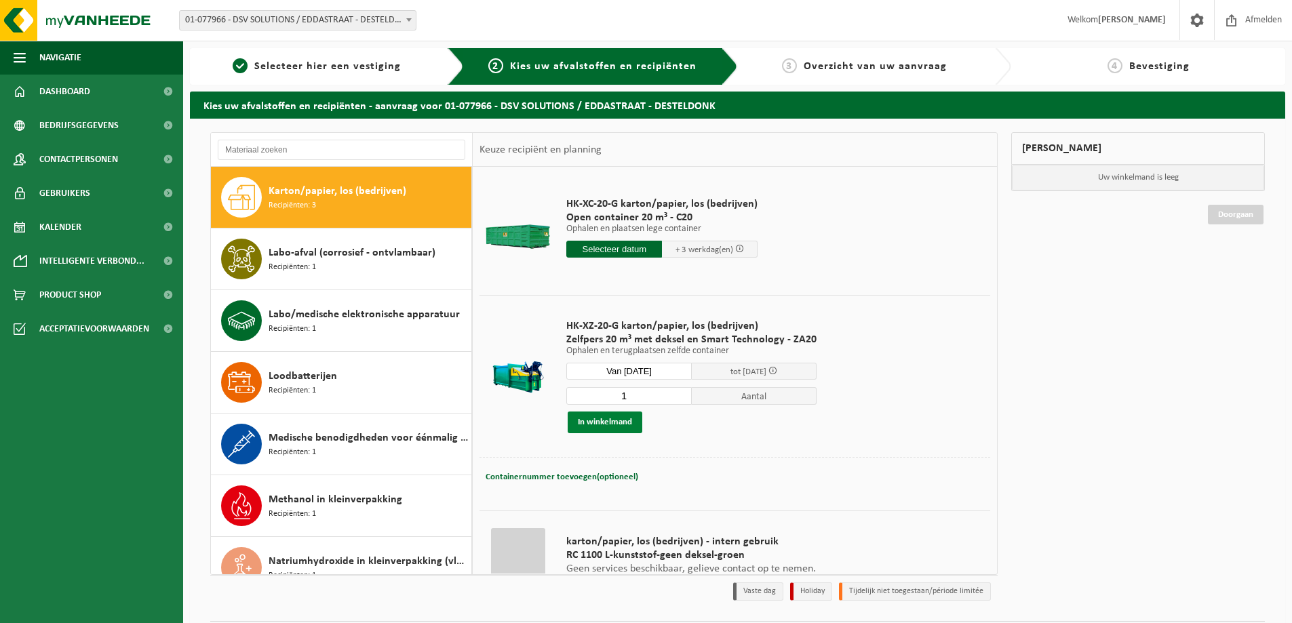
click at [612, 423] on button "In winkelmand" at bounding box center [605, 423] width 75 height 22
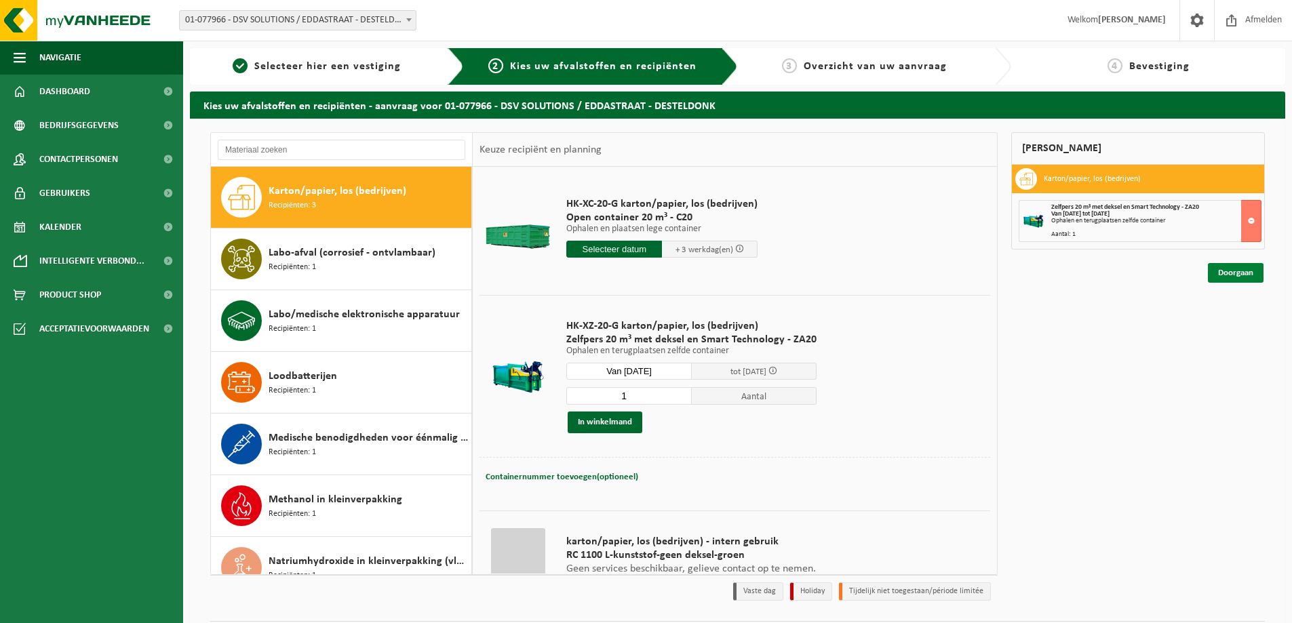
click at [1251, 271] on link "Doorgaan" at bounding box center [1236, 273] width 56 height 20
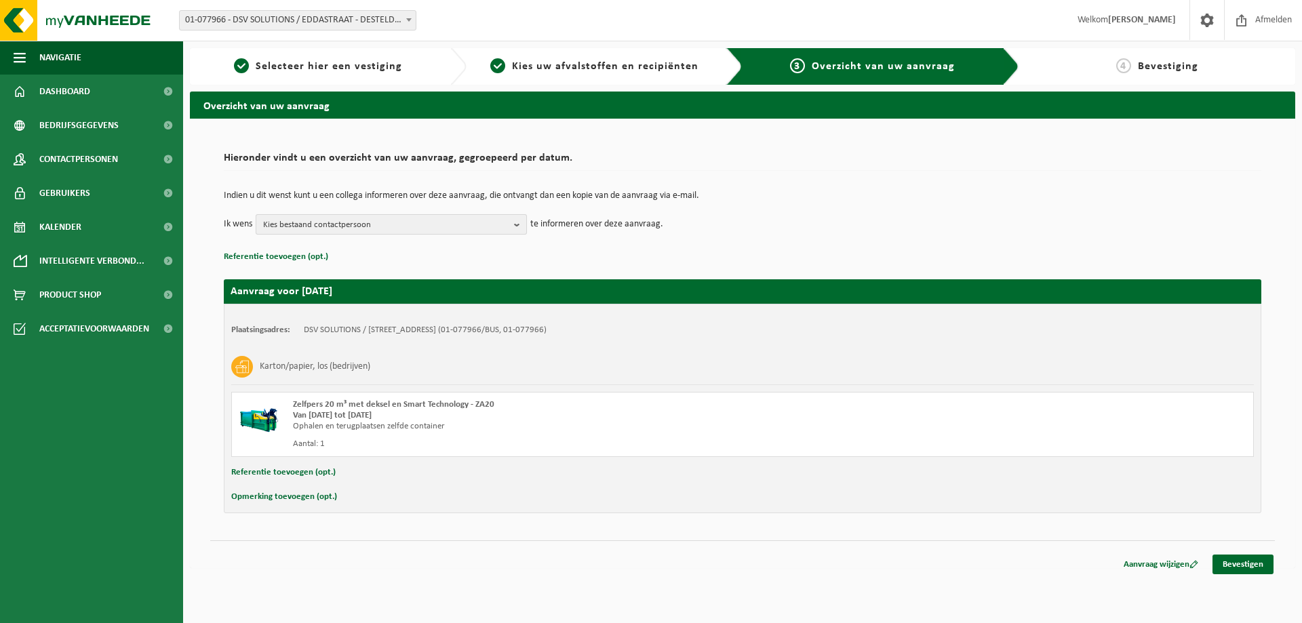
click at [361, 218] on span "Kies bestaand contactpersoon" at bounding box center [385, 225] width 245 height 20
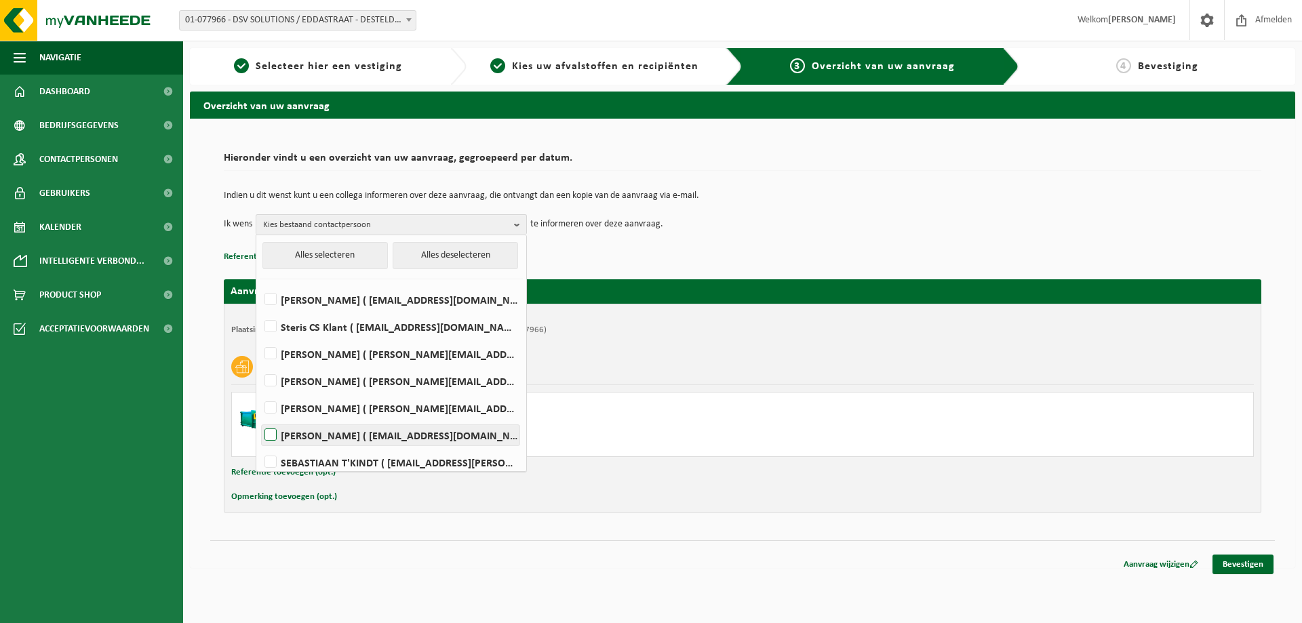
scroll to position [62, 0]
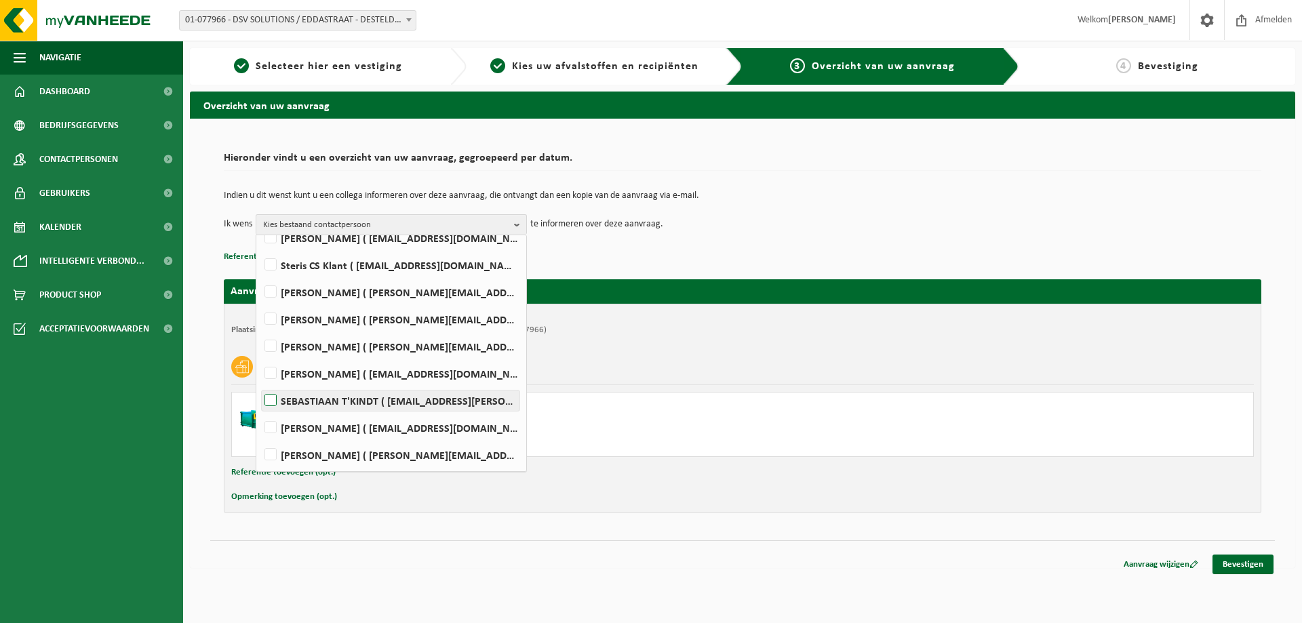
click at [291, 400] on label "SEBASTIAAN T'KINDT ( sebastiaan.t.kindt@dsv.com )" at bounding box center [391, 401] width 258 height 20
click at [260, 384] on input "SEBASTIAAN T'KINDT ( sebastiaan.t.kindt@dsv.com )" at bounding box center [259, 383] width 1 height 1
checkbox input "true"
click at [675, 355] on div "Karton/papier, los (bedrijven)" at bounding box center [742, 366] width 1023 height 35
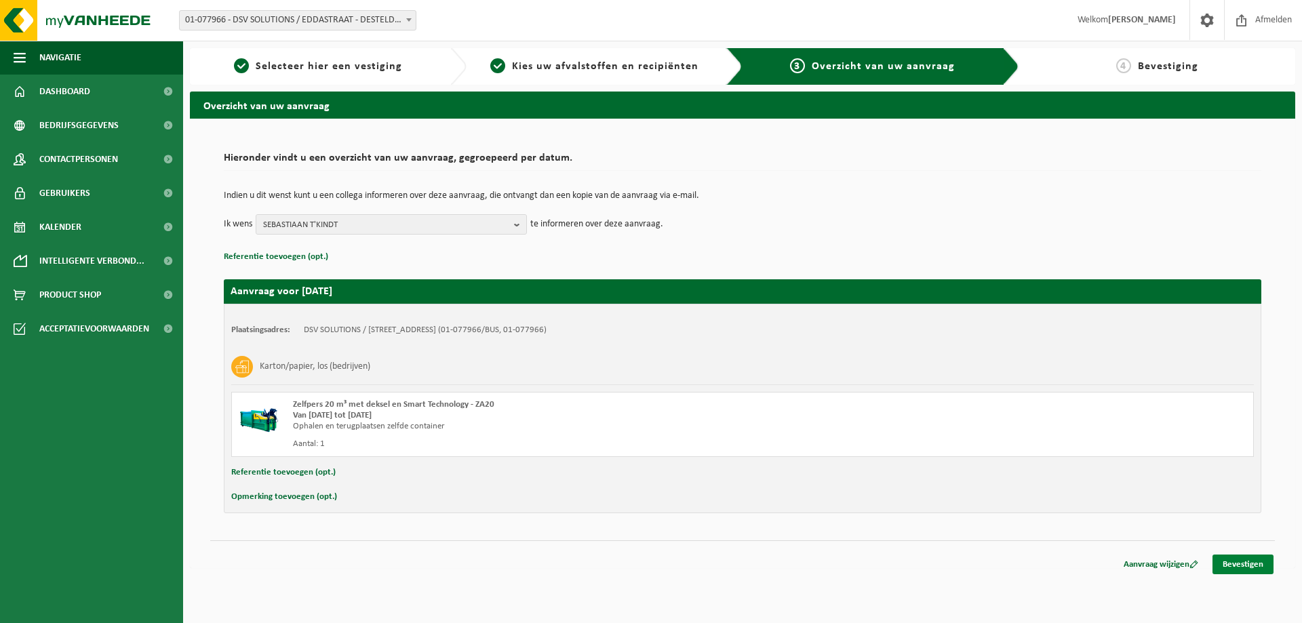
click at [1253, 563] on link "Bevestigen" at bounding box center [1243, 565] width 61 height 20
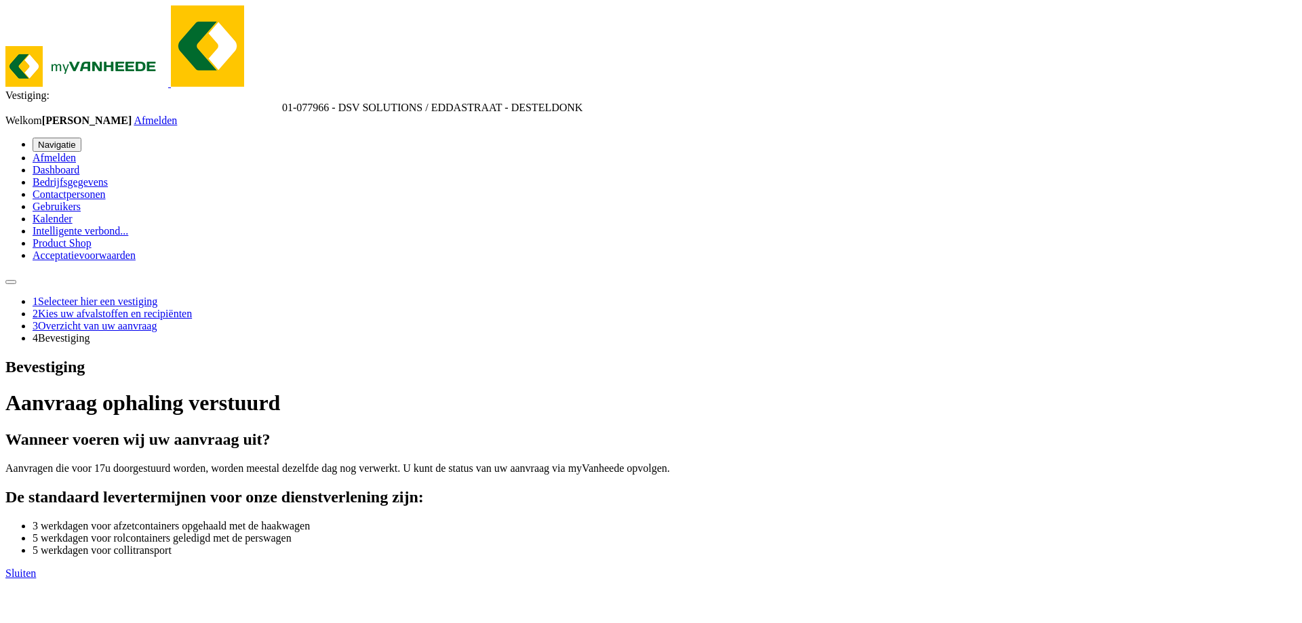
click at [36, 568] on link "Sluiten" at bounding box center [20, 574] width 31 height 12
